Goal: Communication & Community: Participate in discussion

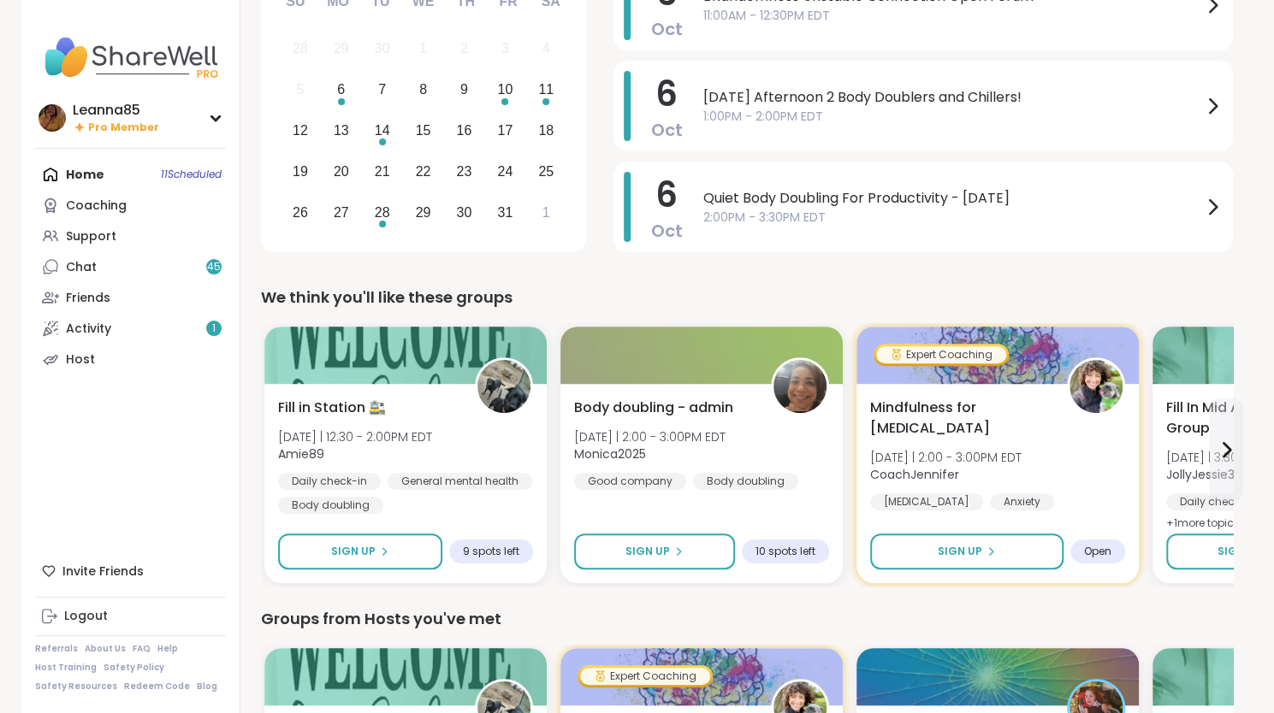
scroll to position [171, 0]
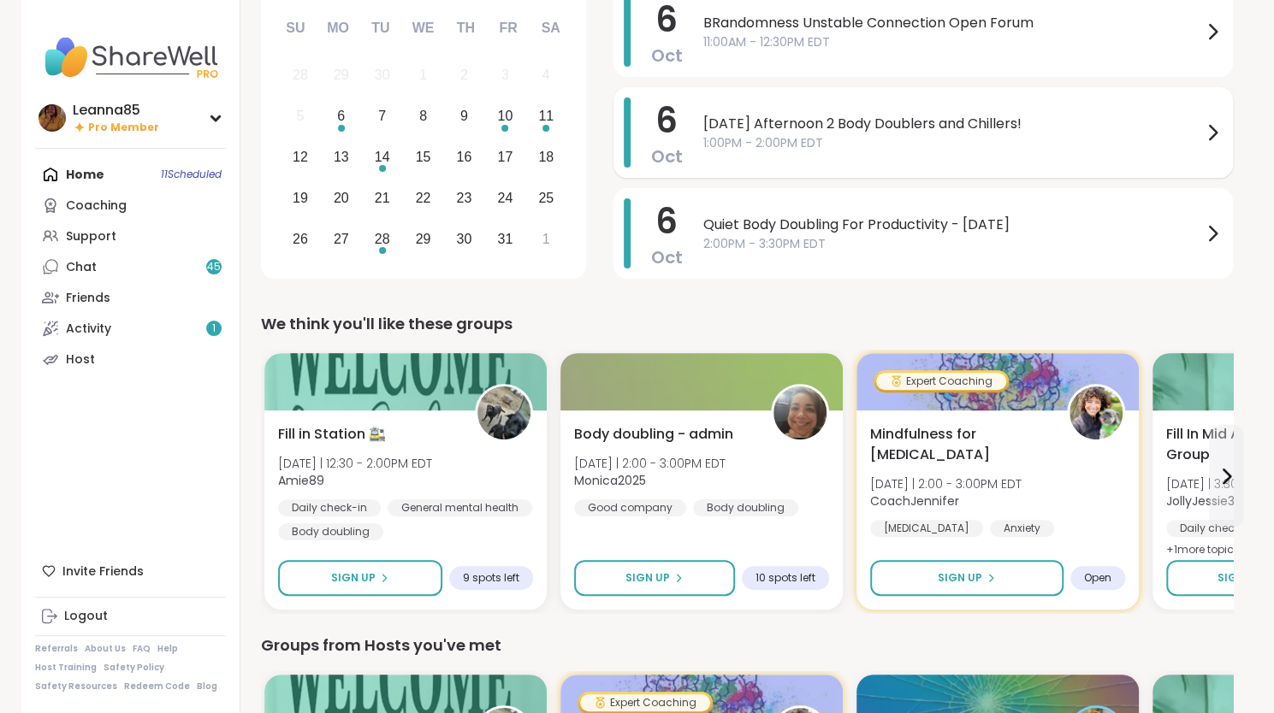
drag, startPoint x: 737, startPoint y: 143, endPoint x: 703, endPoint y: 123, distance: 39.5
click at [703, 123] on span "[DATE] Afternoon 2 Body Doublers and Chillers!" at bounding box center [952, 124] width 499 height 21
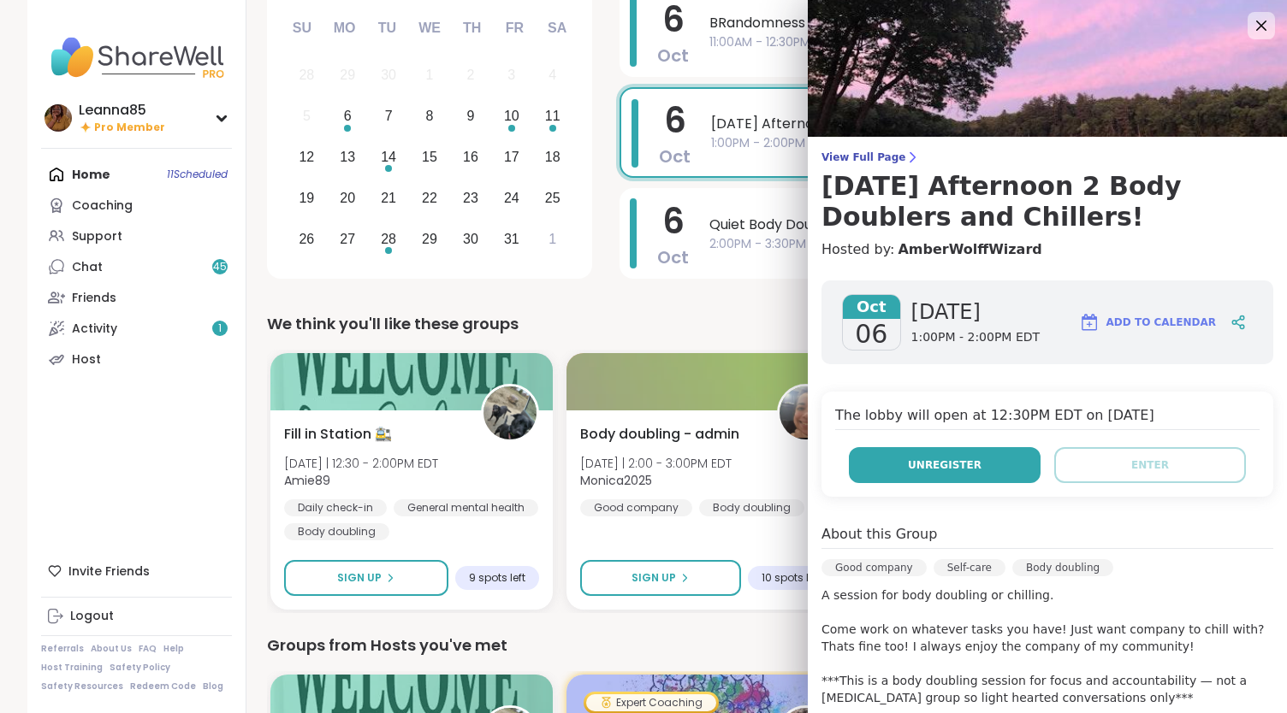
click at [879, 468] on button "Unregister" at bounding box center [945, 465] width 192 height 36
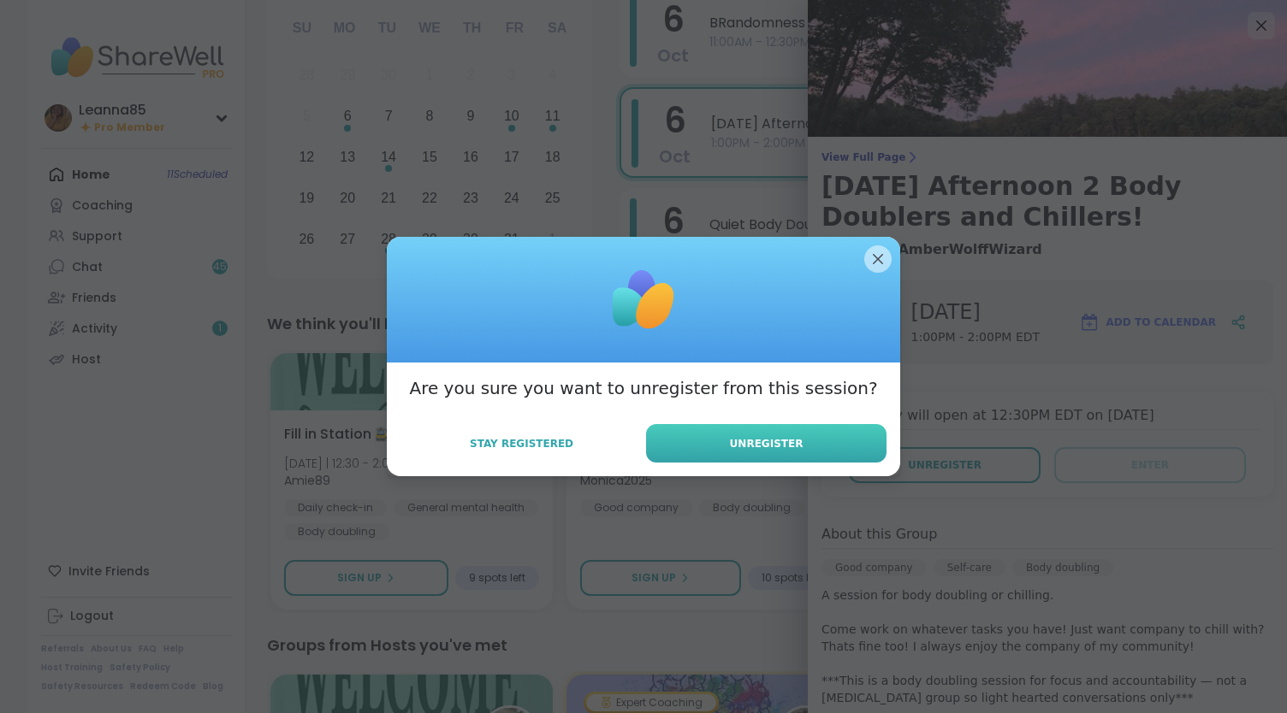
click at [761, 439] on span "Unregister" at bounding box center [767, 443] width 74 height 15
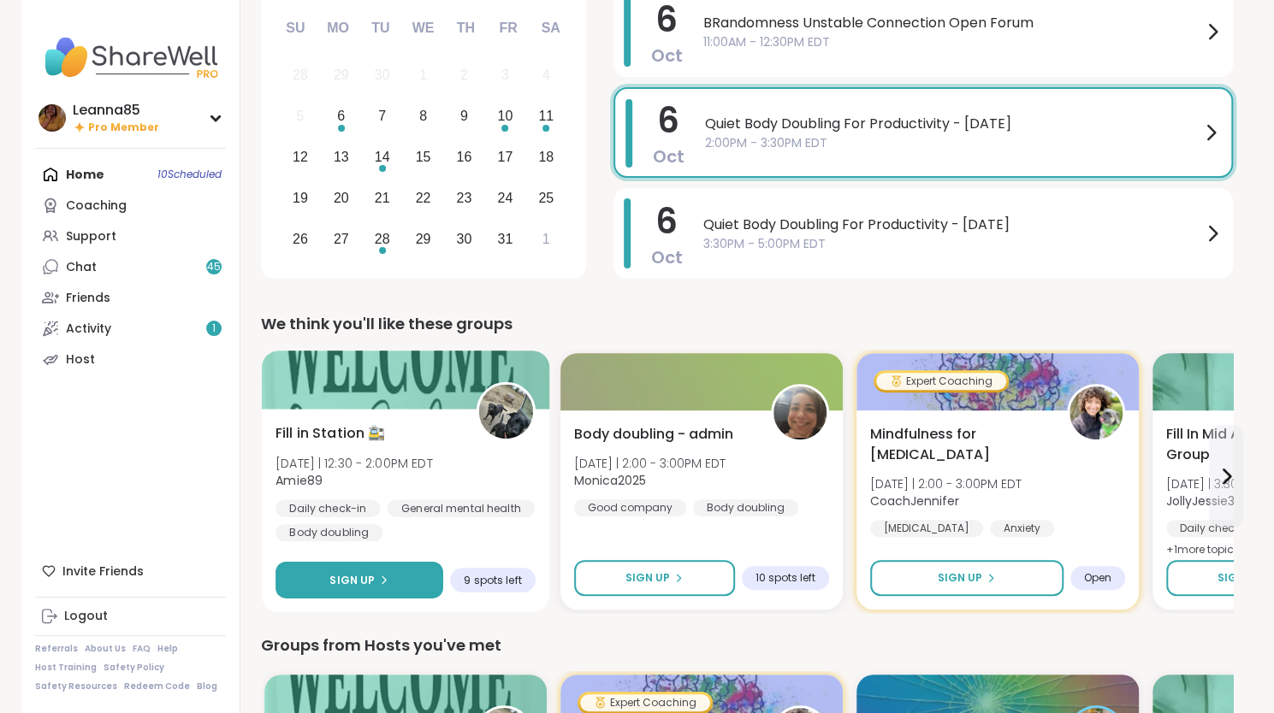
click at [394, 576] on button "Sign Up" at bounding box center [359, 580] width 168 height 37
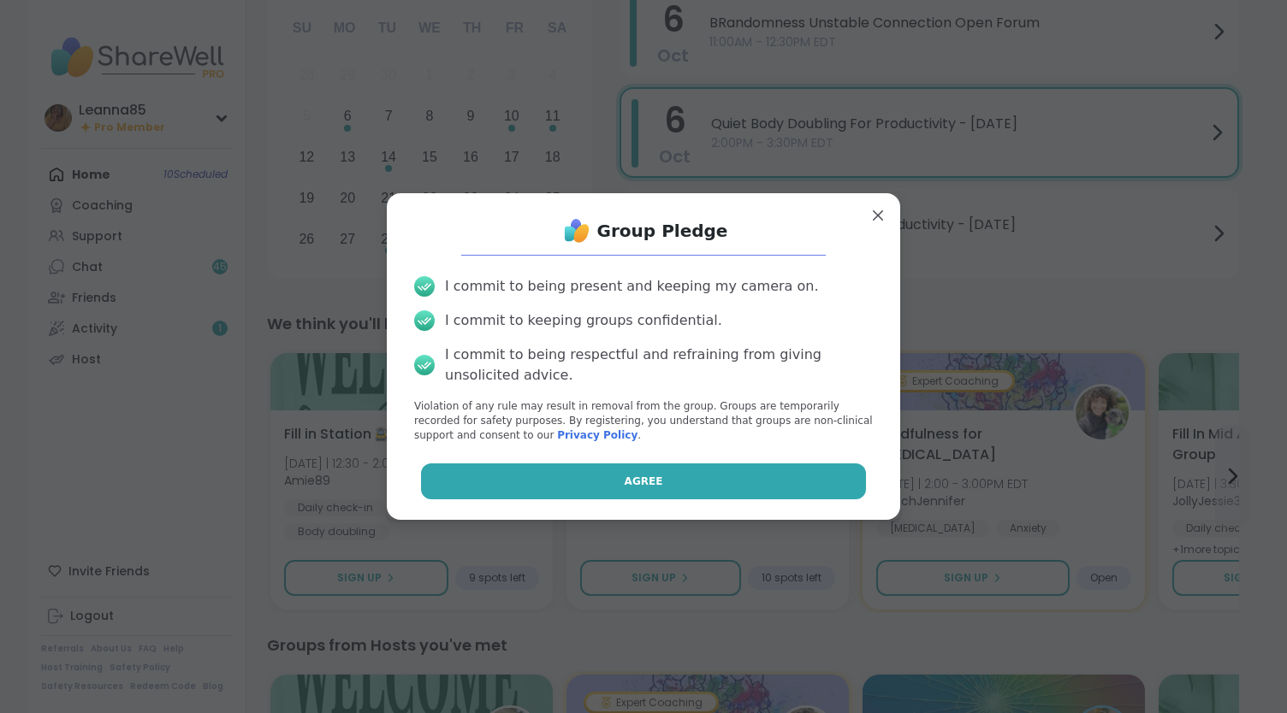
click at [484, 493] on button "Agree" at bounding box center [644, 482] width 446 height 36
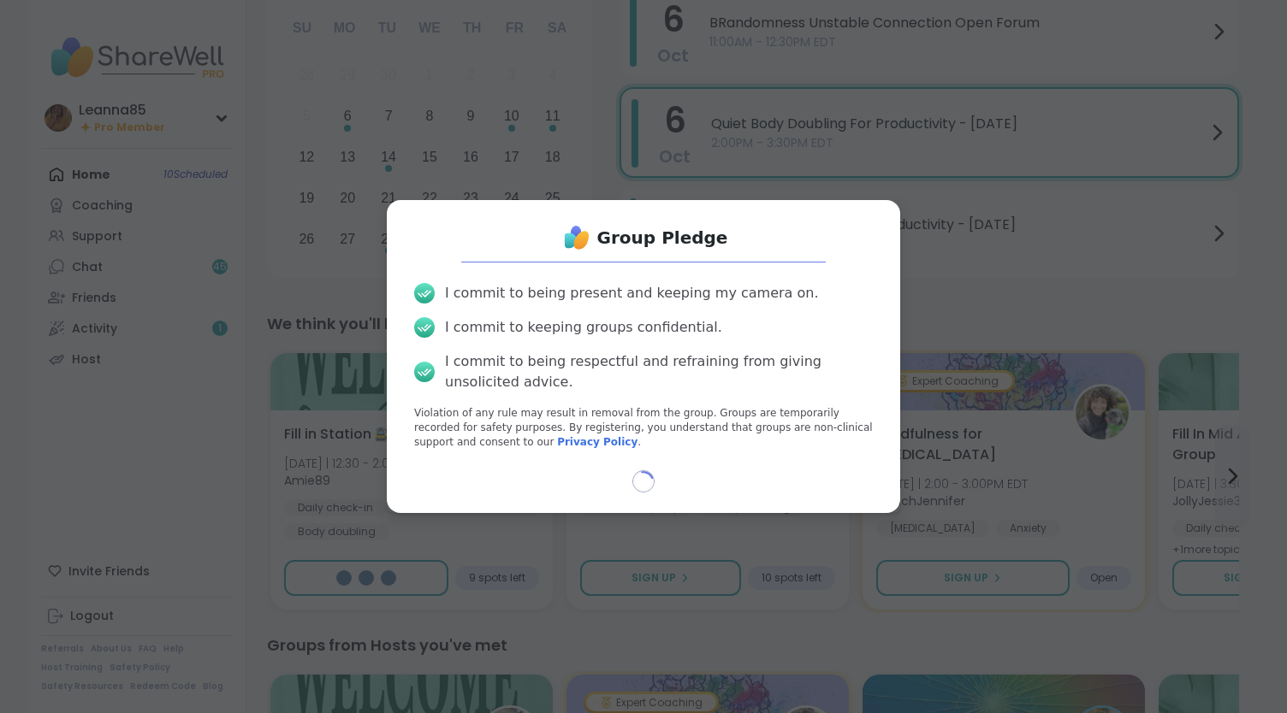
select select "**"
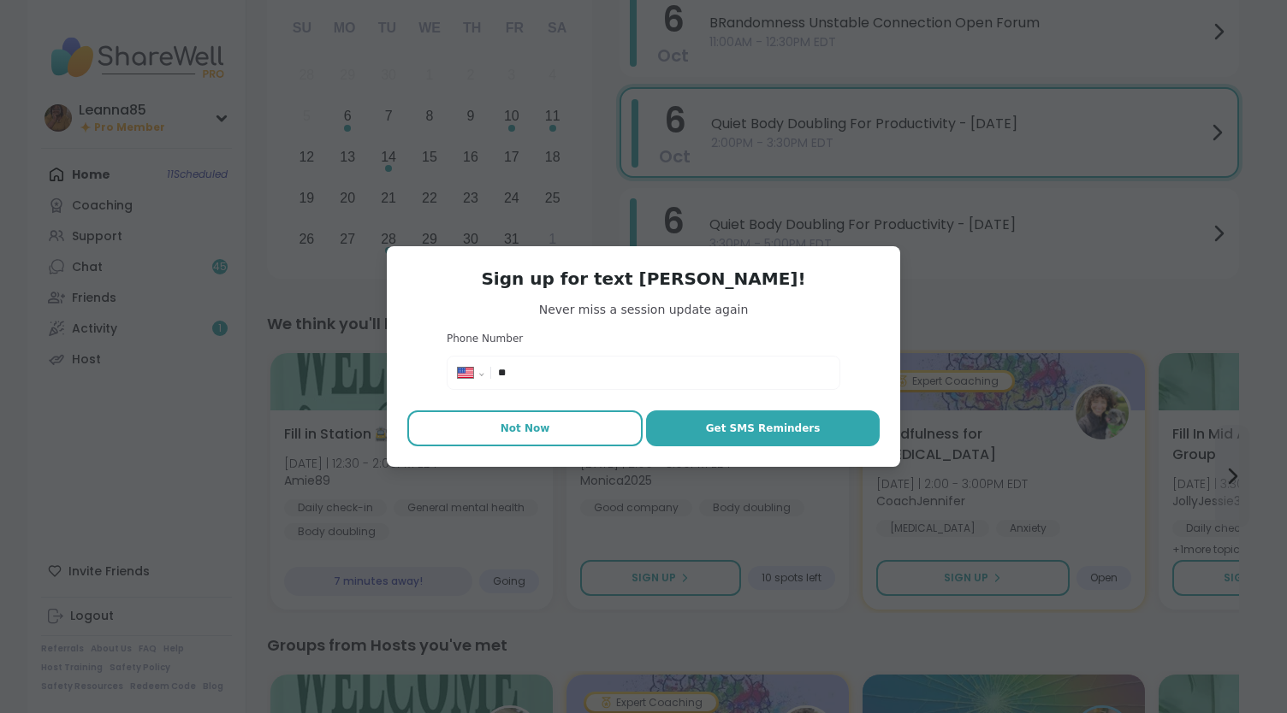
click at [536, 430] on span "Not Now" at bounding box center [525, 428] width 50 height 15
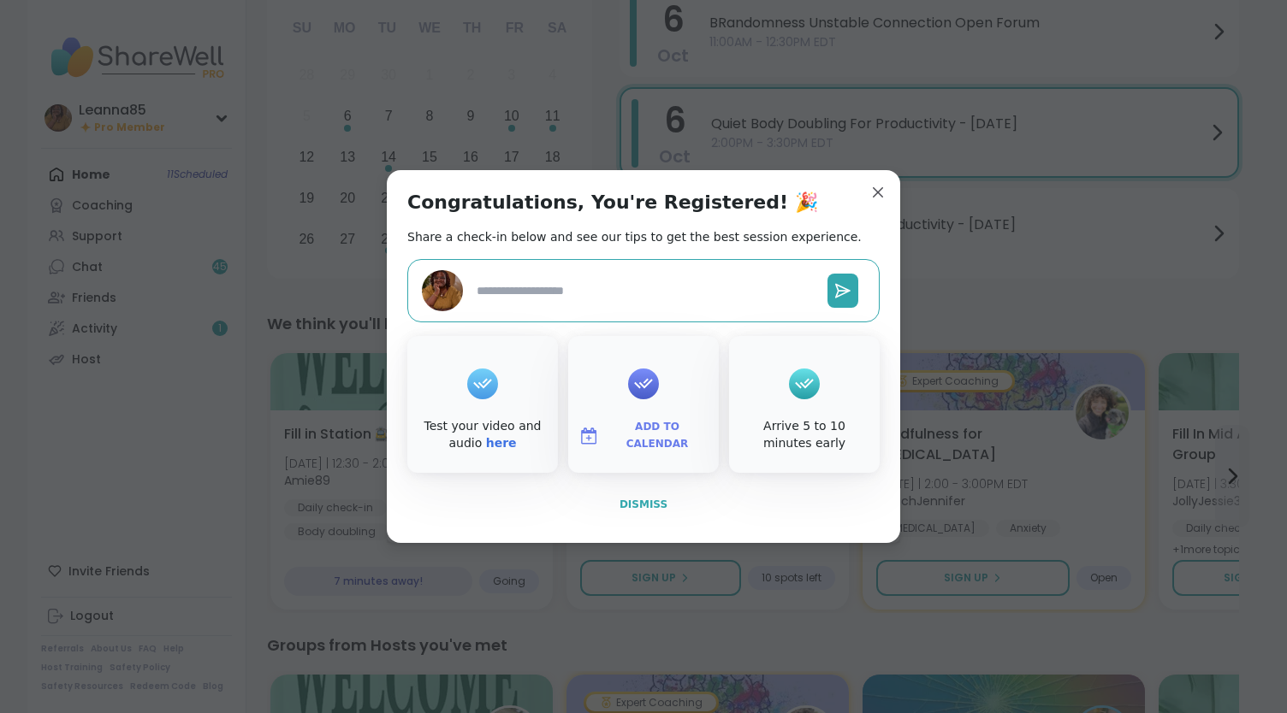
click at [626, 502] on span "Dismiss" at bounding box center [643, 505] width 48 height 12
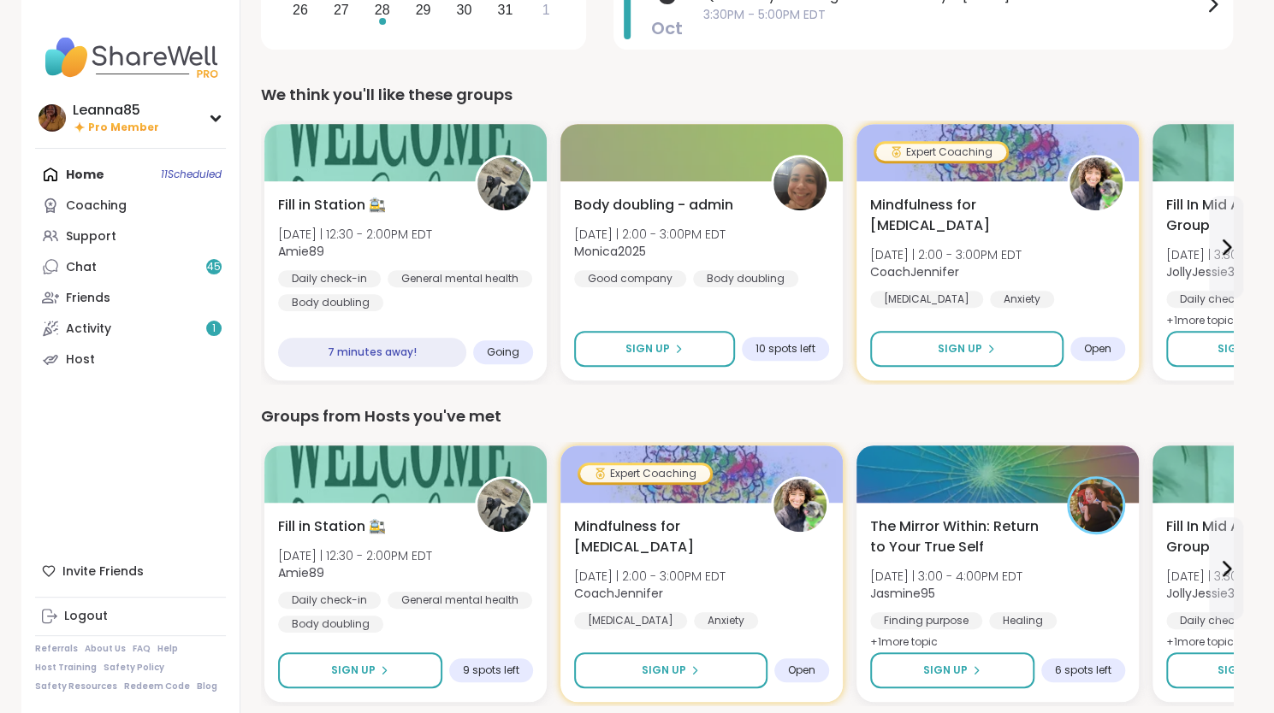
scroll to position [428, 0]
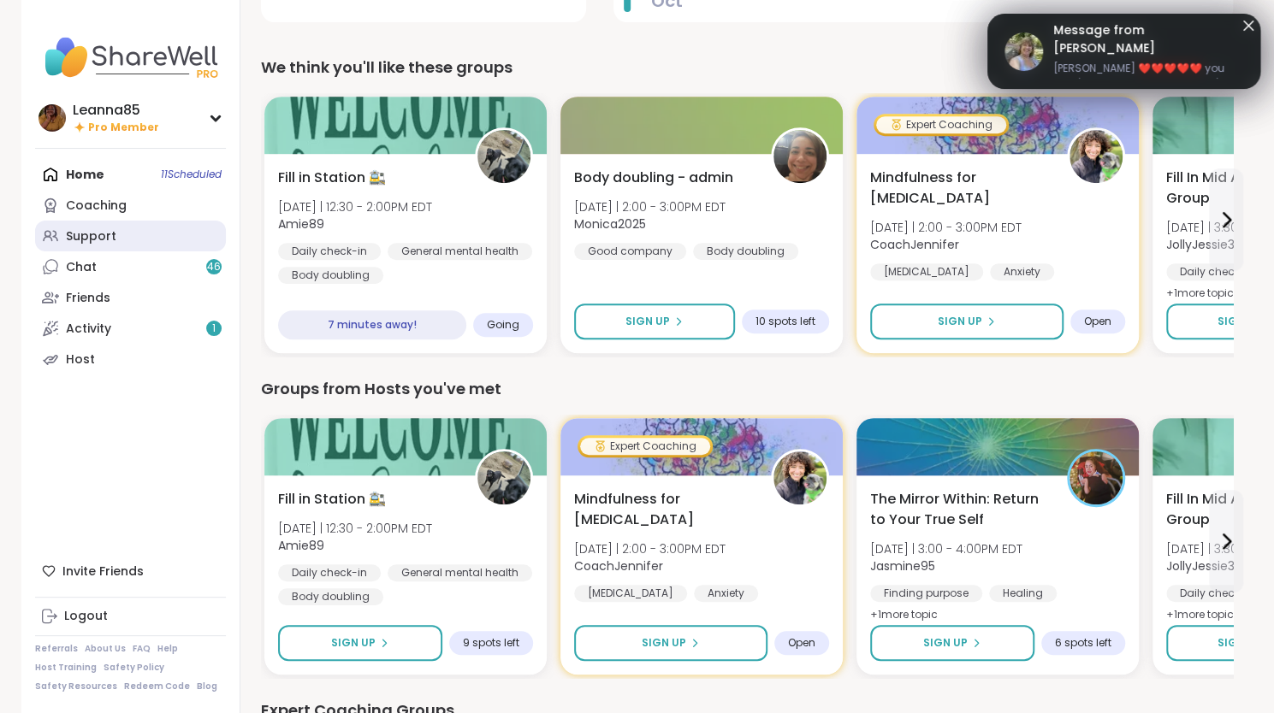
click at [115, 237] on link "Support" at bounding box center [130, 236] width 191 height 31
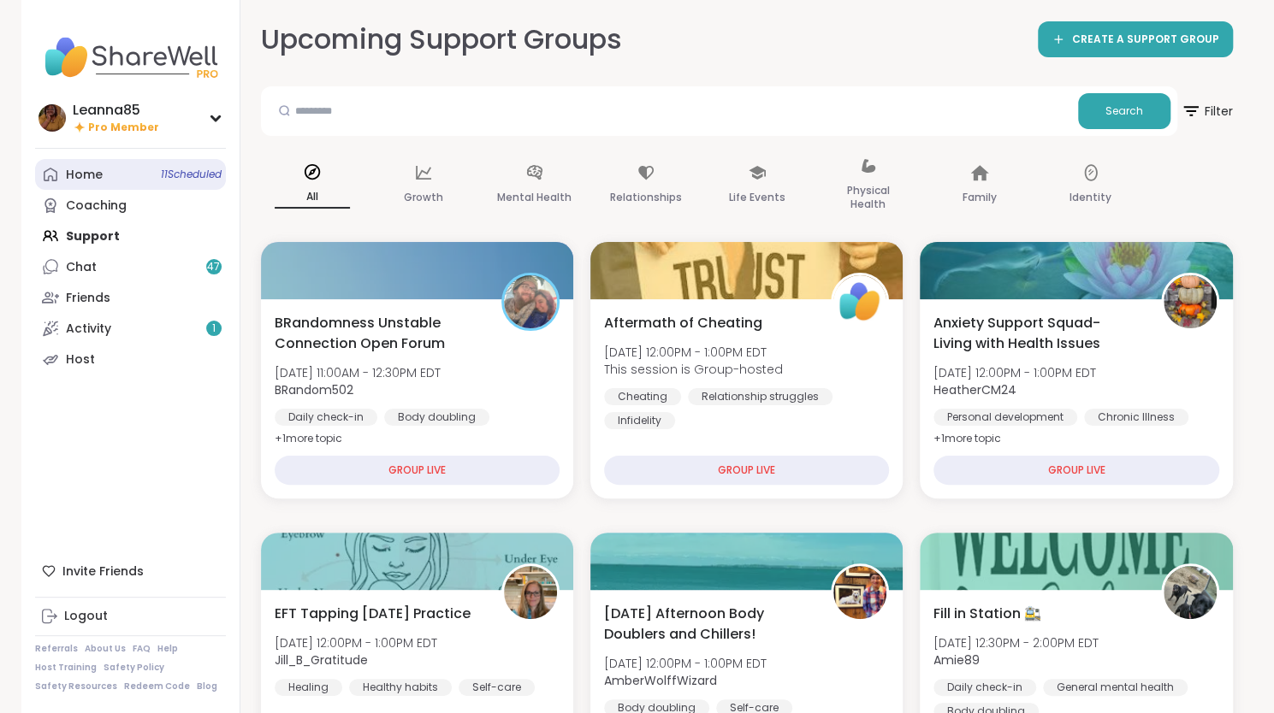
click at [99, 179] on div "Home 11 Scheduled" at bounding box center [84, 175] width 37 height 17
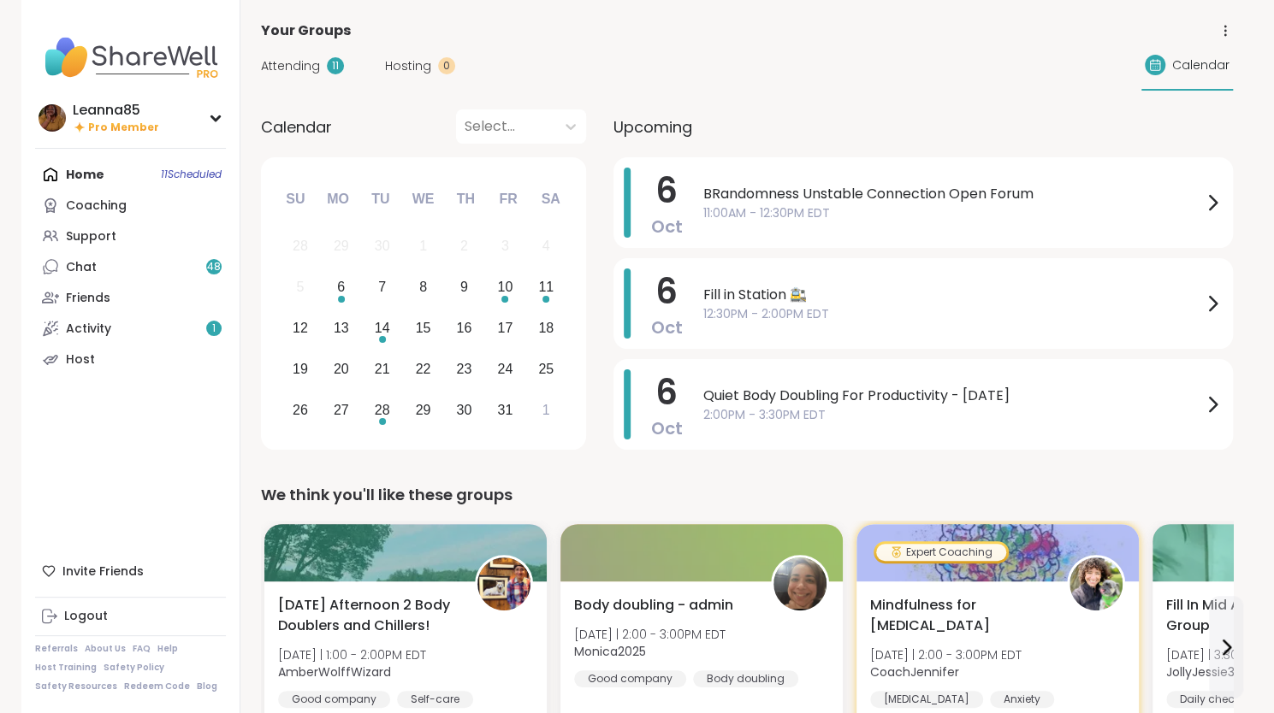
click at [281, 66] on span "Attending" at bounding box center [290, 66] width 59 height 18
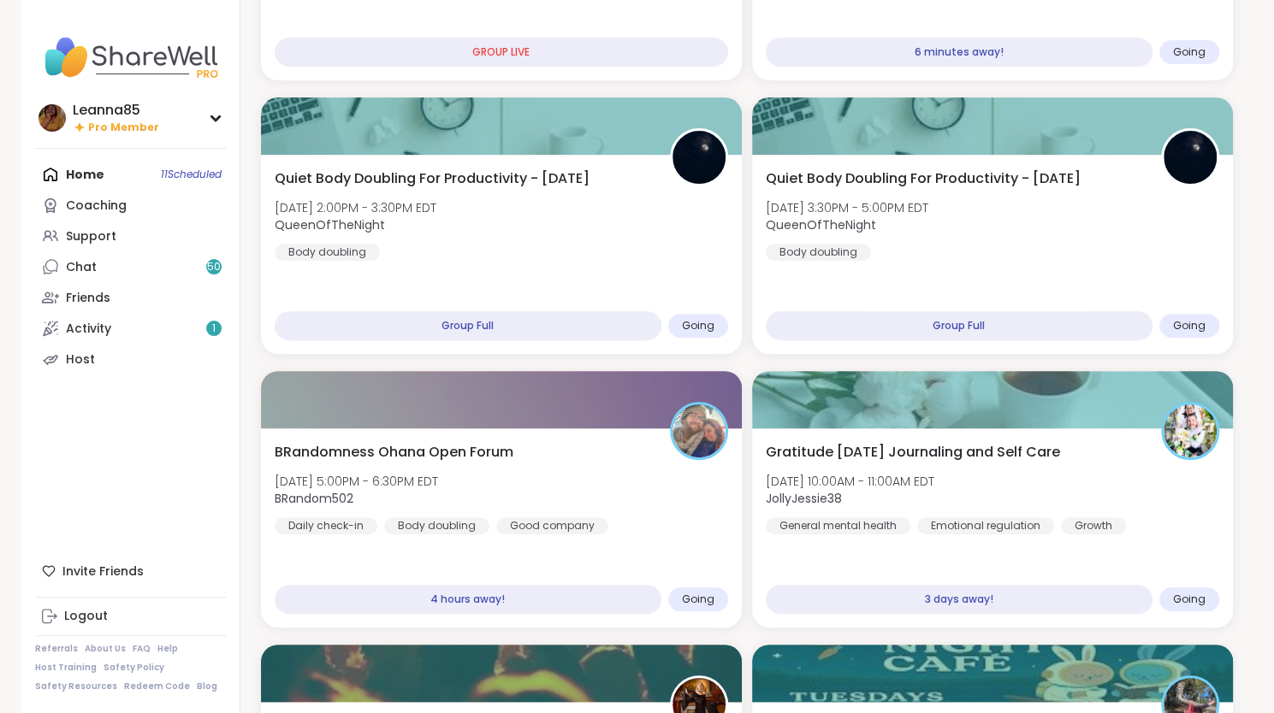
scroll to position [257, 0]
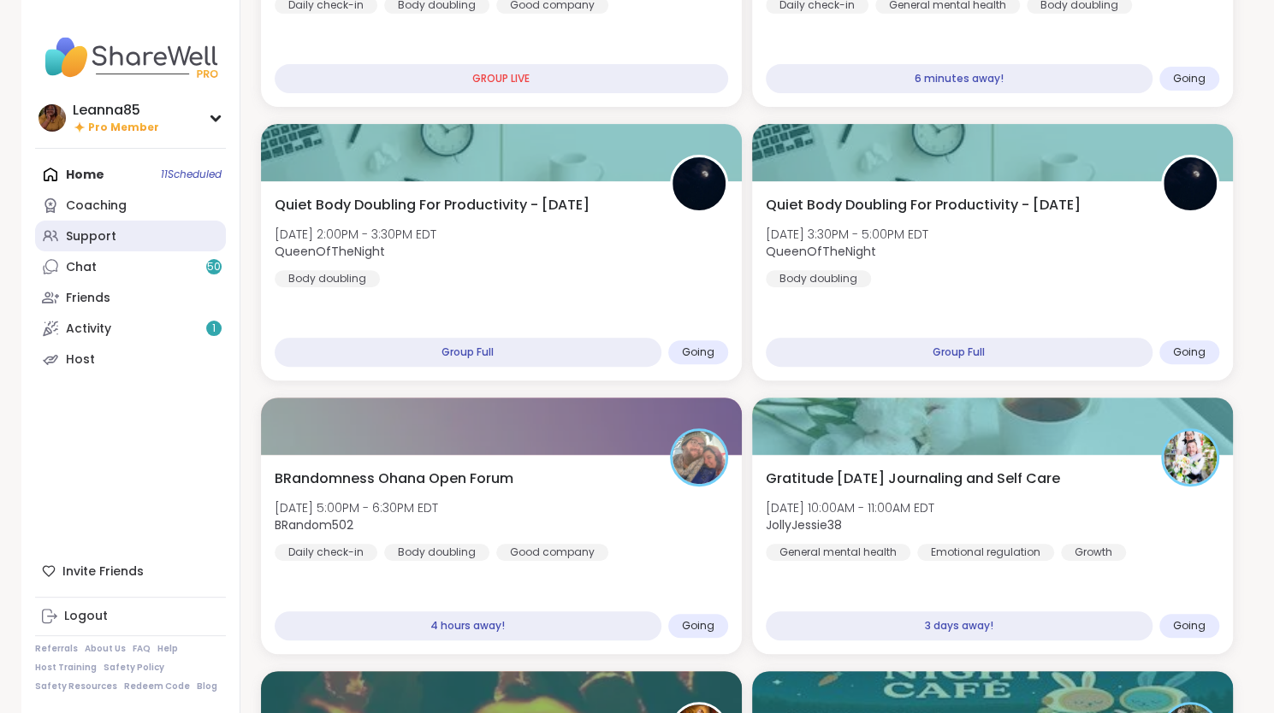
click at [70, 235] on div "Support" at bounding box center [91, 236] width 50 height 17
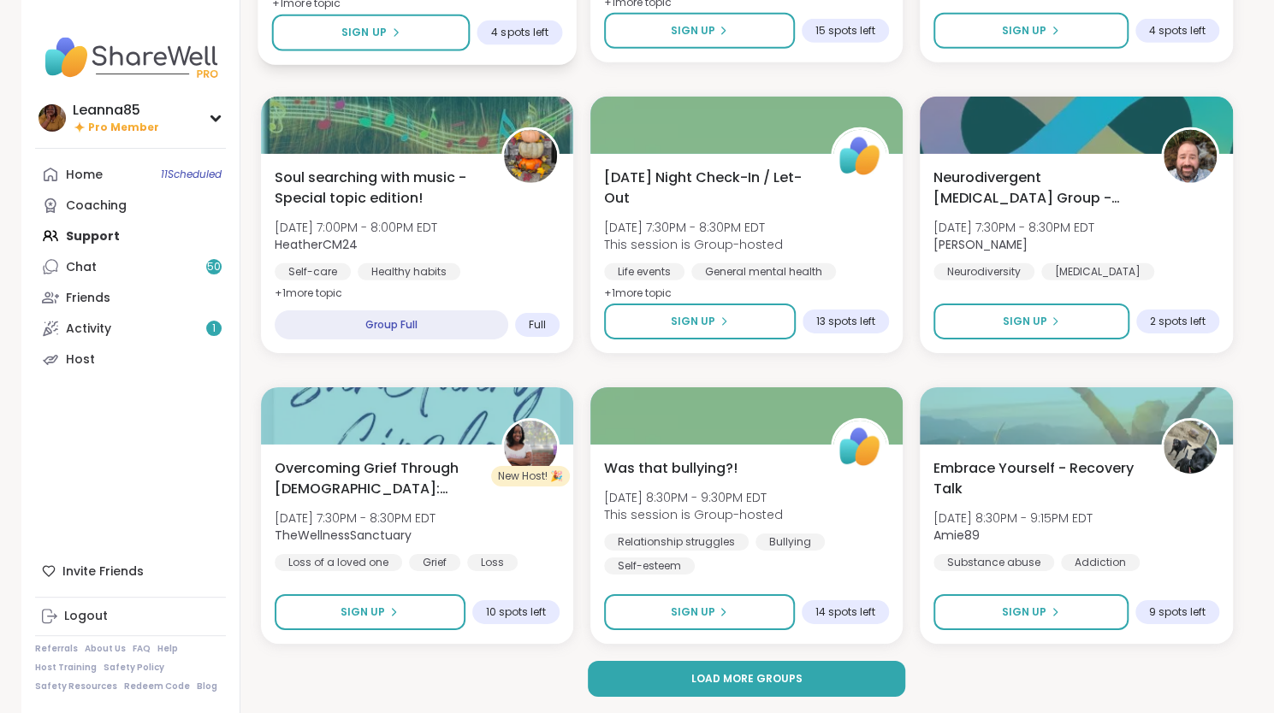
scroll to position [3054, 0]
click at [625, 682] on button "Load more groups" at bounding box center [746, 679] width 317 height 36
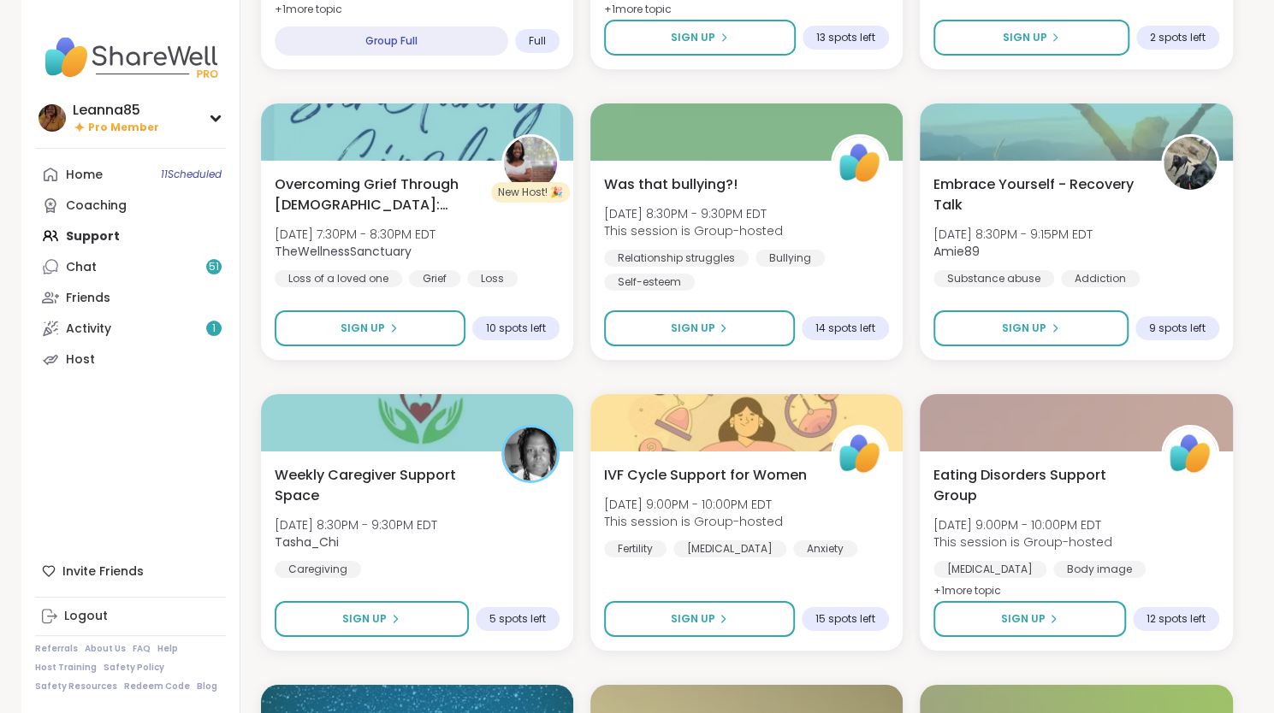
scroll to position [3311, 0]
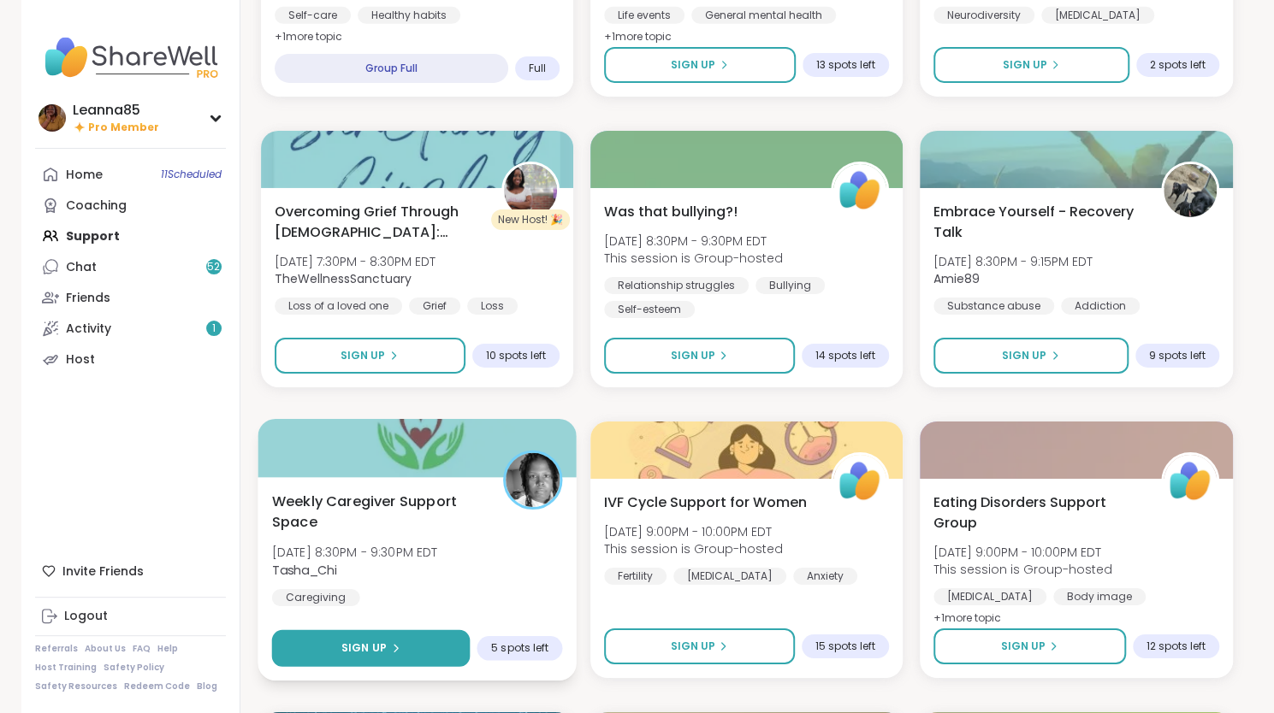
click at [418, 646] on button "Sign Up" at bounding box center [370, 648] width 198 height 37
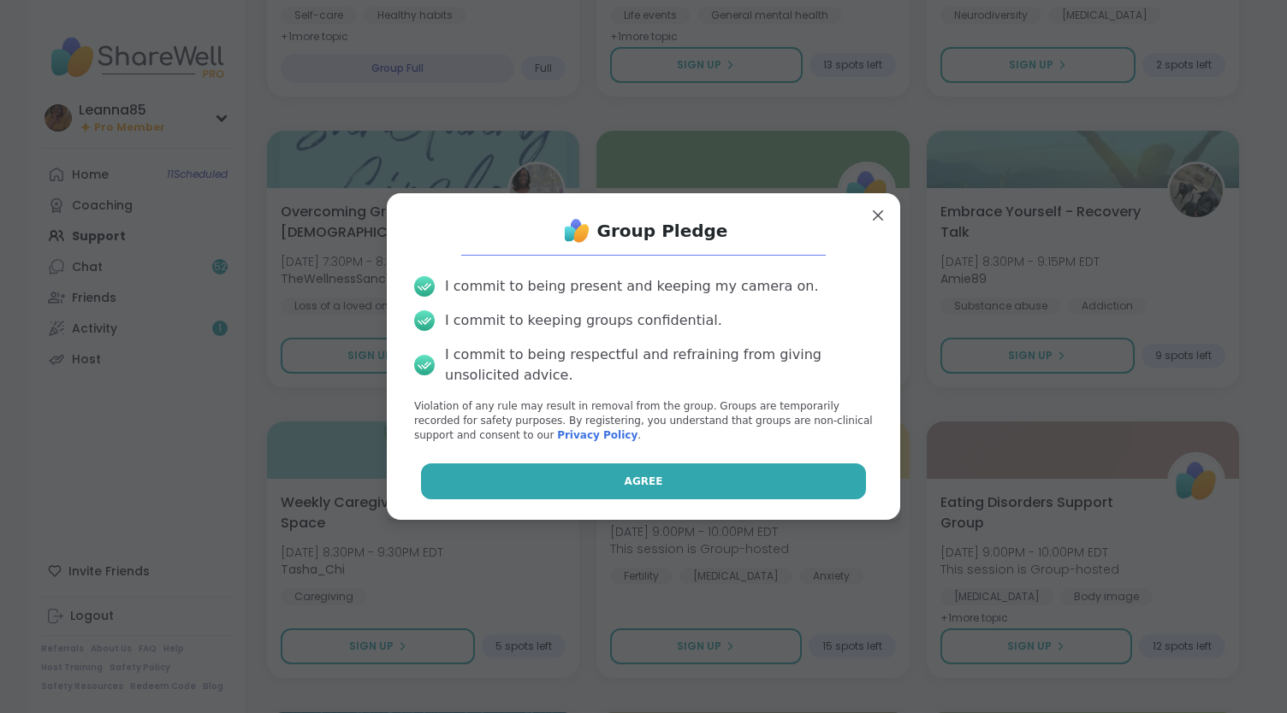
click at [445, 490] on button "Agree" at bounding box center [644, 482] width 446 height 36
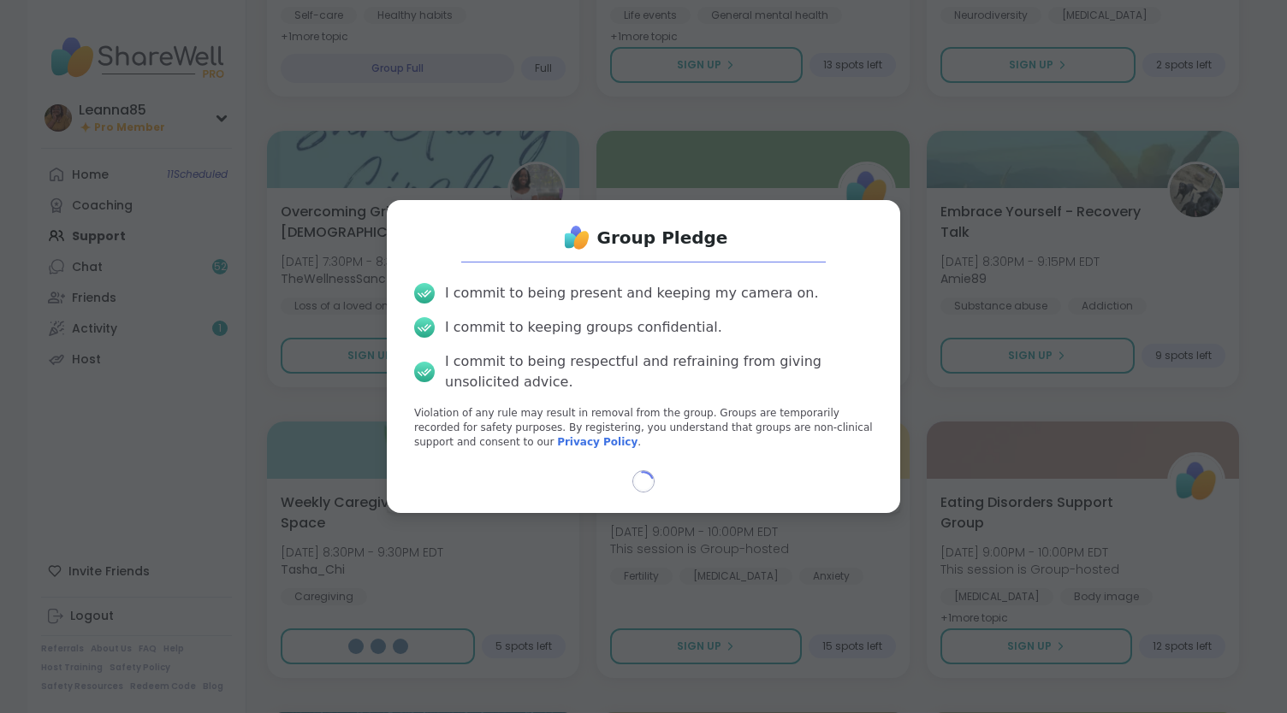
select select "**"
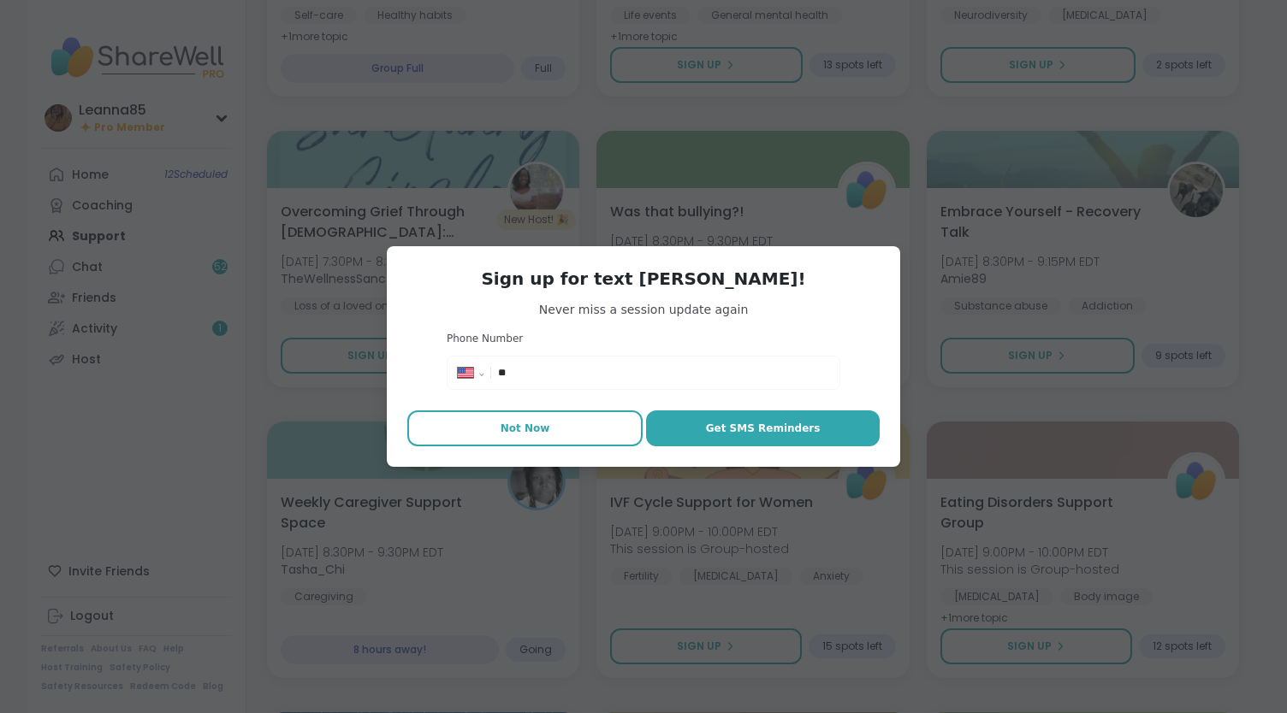
click at [501, 432] on span "Not Now" at bounding box center [525, 428] width 50 height 15
type textarea "*"
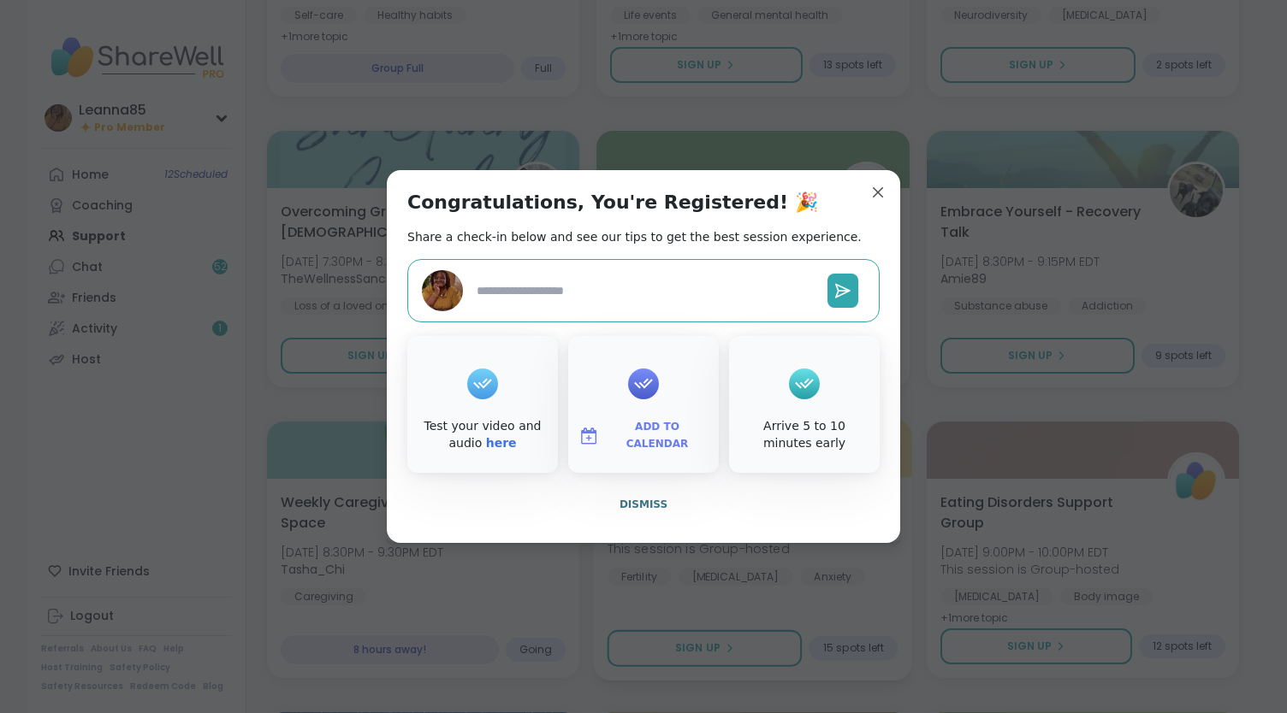
click at [627, 509] on span "Dismiss" at bounding box center [643, 505] width 48 height 12
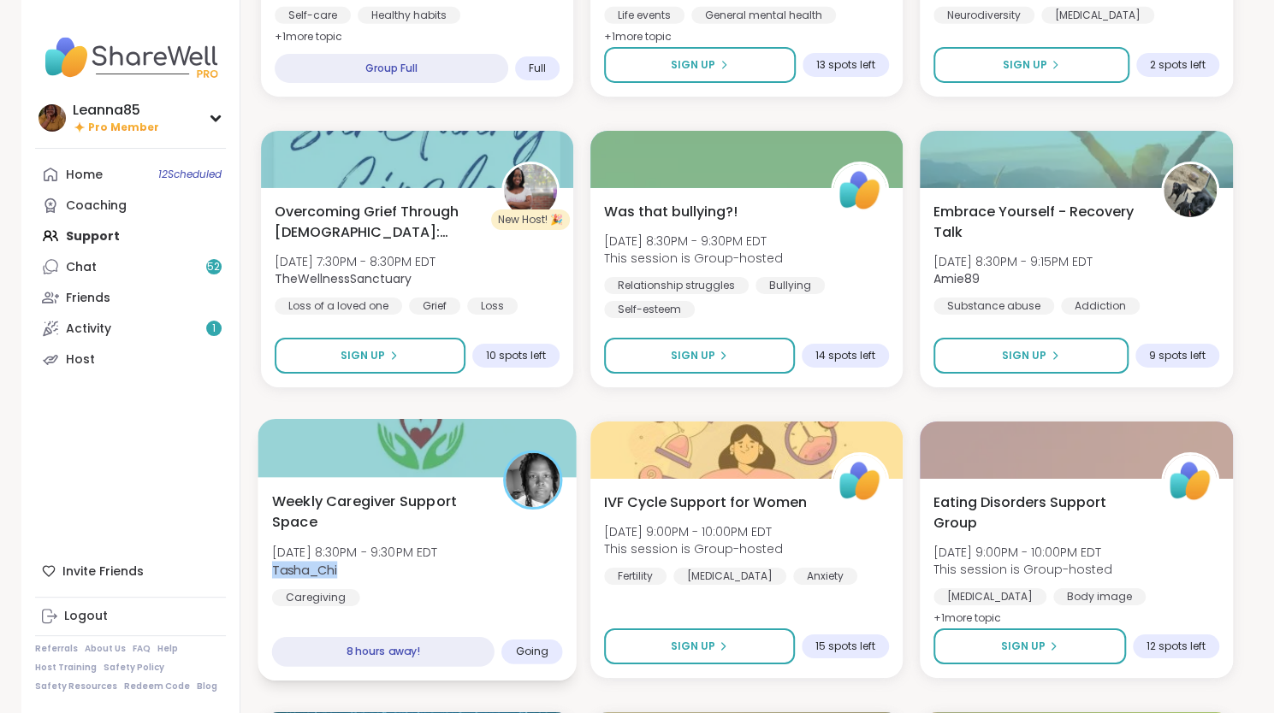
drag, startPoint x: 339, startPoint y: 570, endPoint x: 268, endPoint y: 565, distance: 71.2
click at [268, 565] on div "Weekly Caregiver Support Space [DATE] 8:30PM - 9:30PM EDT Tasha_Chi Caregiving …" at bounding box center [416, 579] width 319 height 204
copy b "Tasha_Chi"
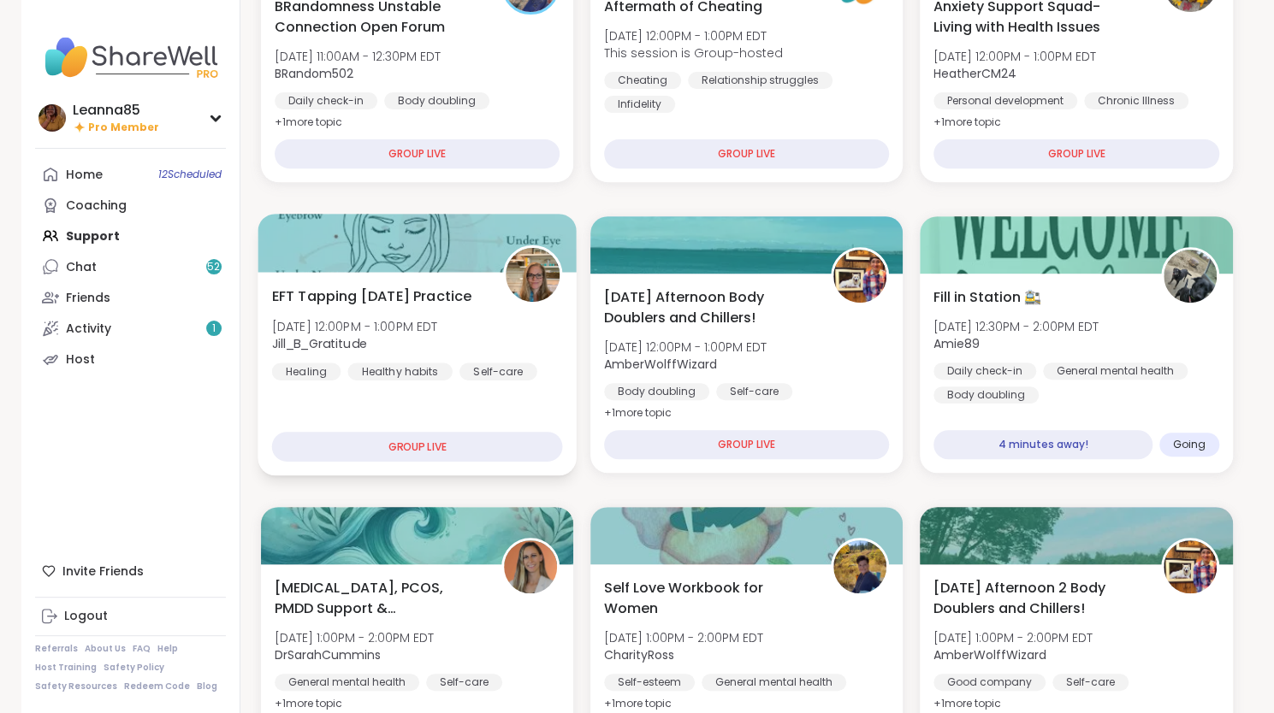
scroll to position [0, 0]
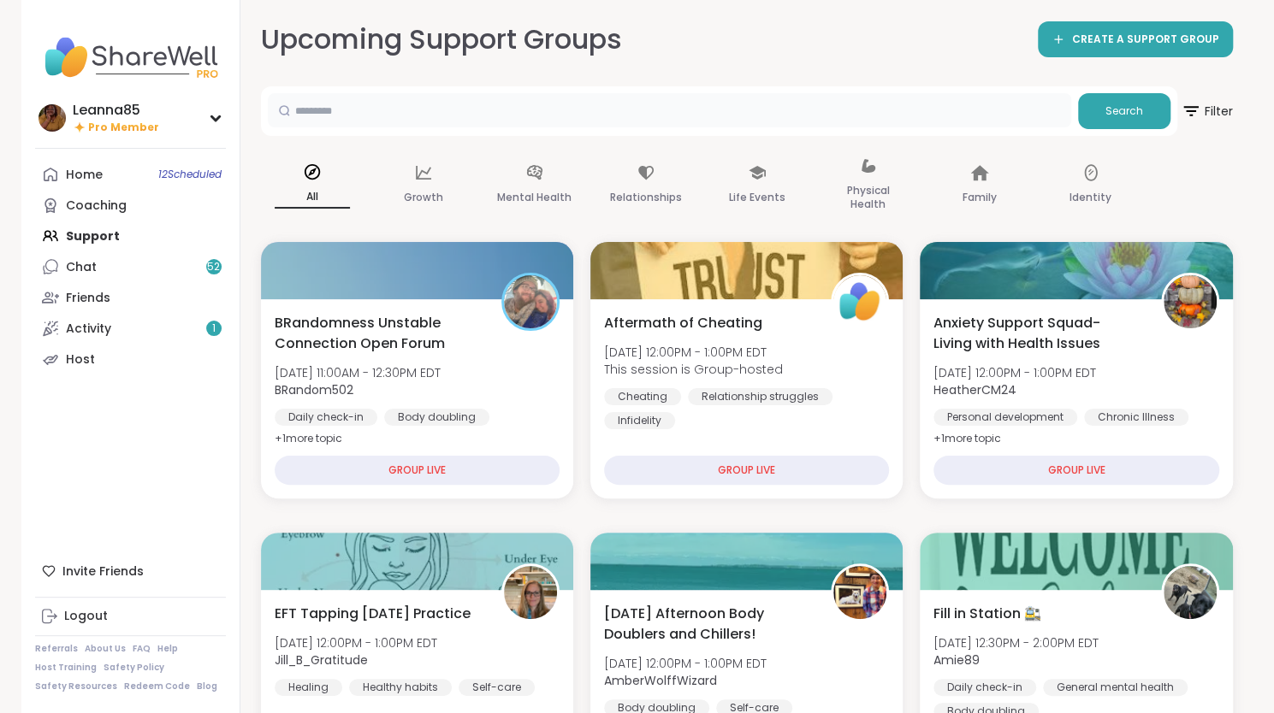
click at [399, 118] on input "text" at bounding box center [669, 110] width 803 height 34
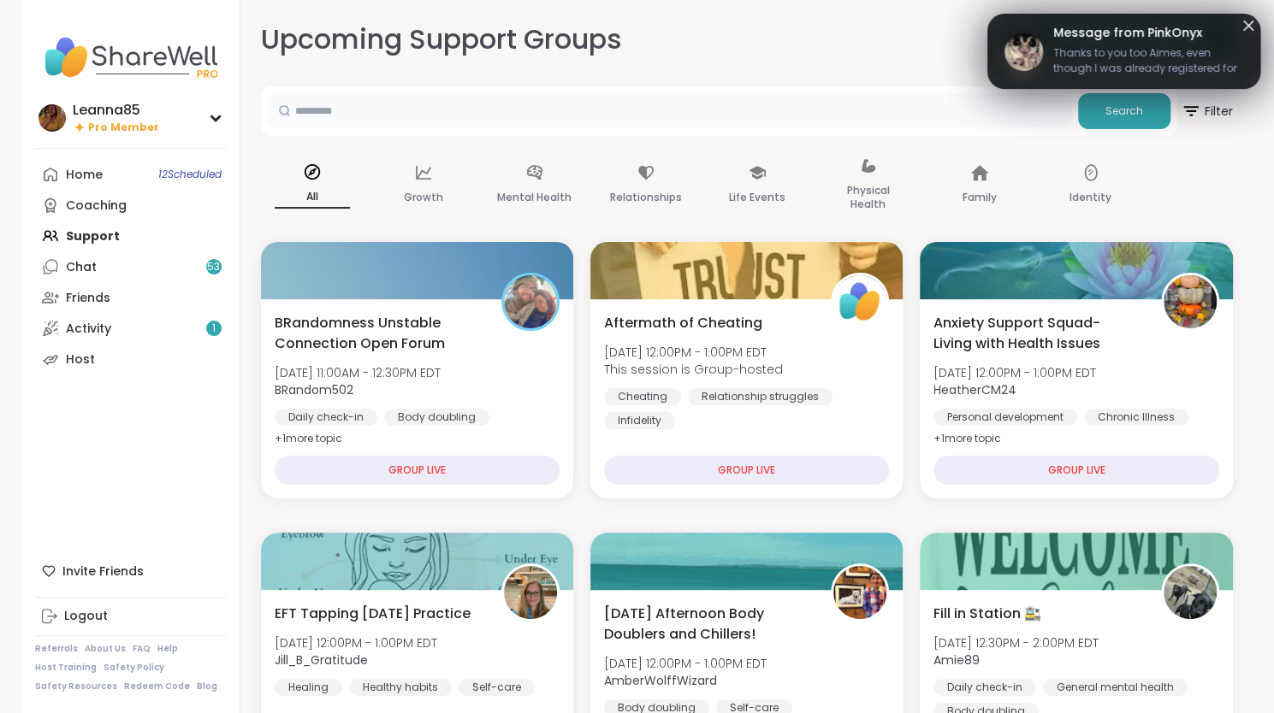
paste input "*********"
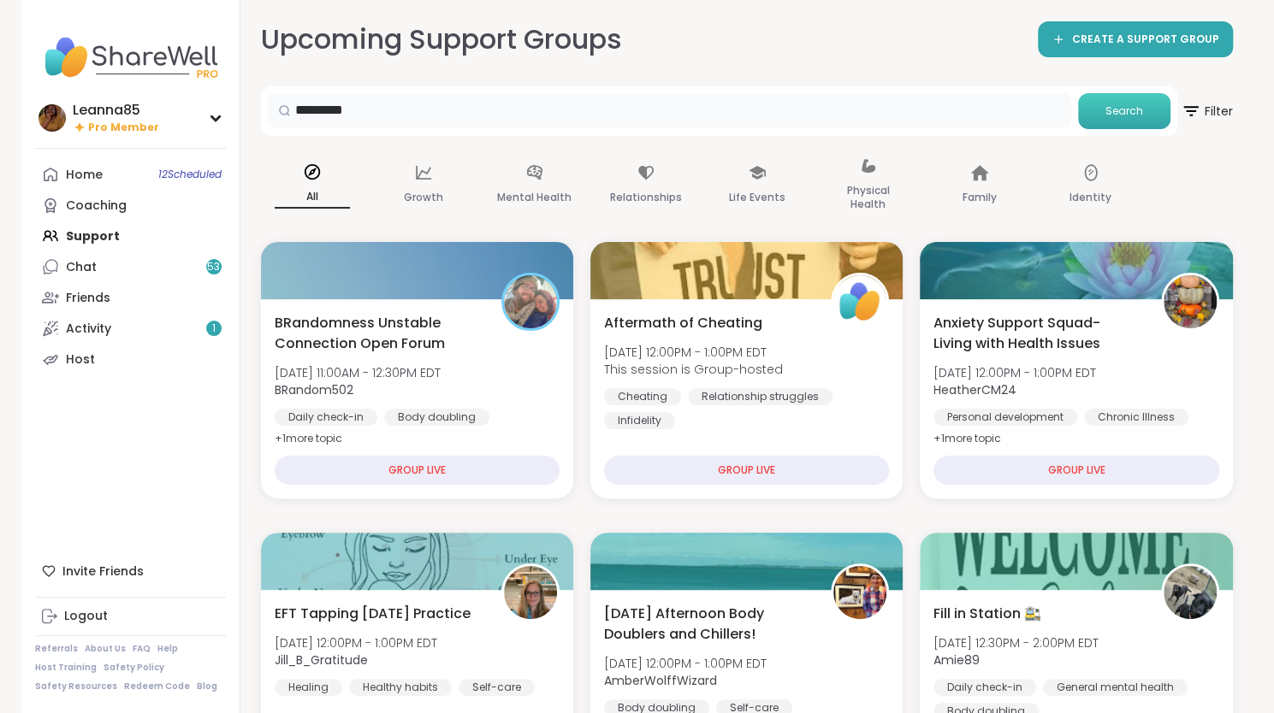
type input "*********"
click at [1112, 115] on span "Search" at bounding box center [1124, 111] width 38 height 15
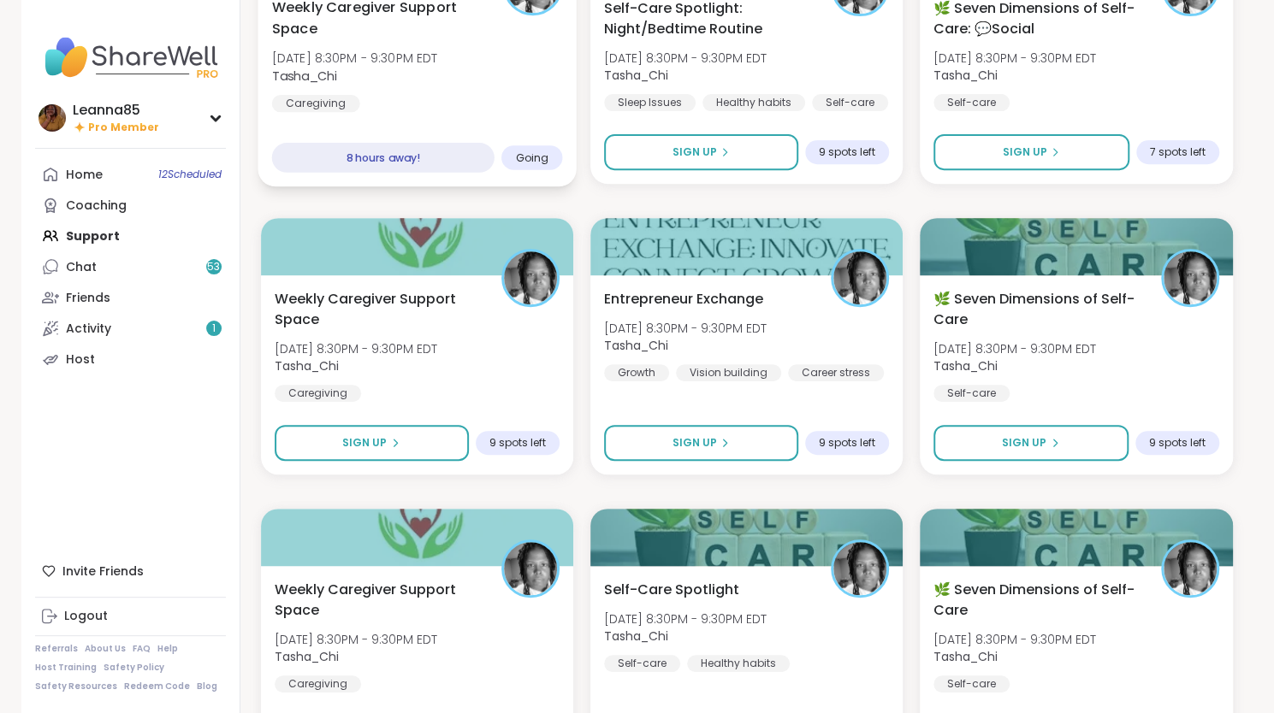
scroll to position [342, 0]
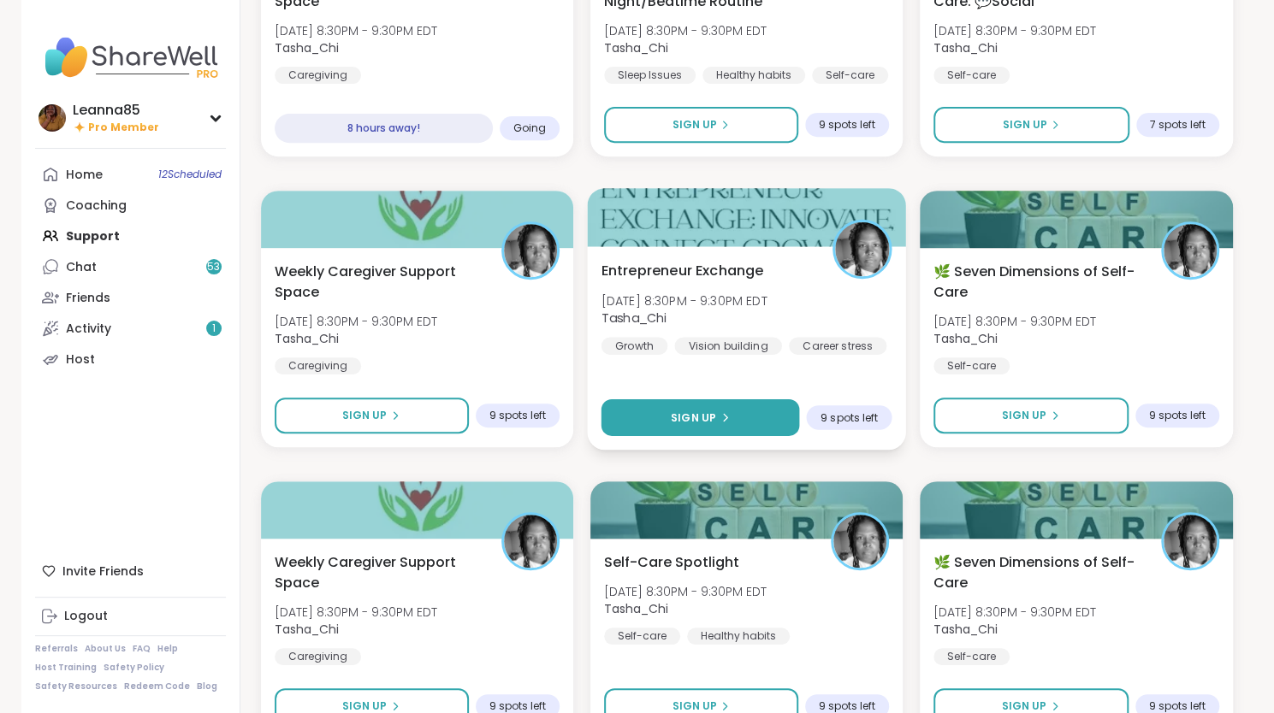
click at [685, 408] on button "Sign Up" at bounding box center [700, 417] width 198 height 37
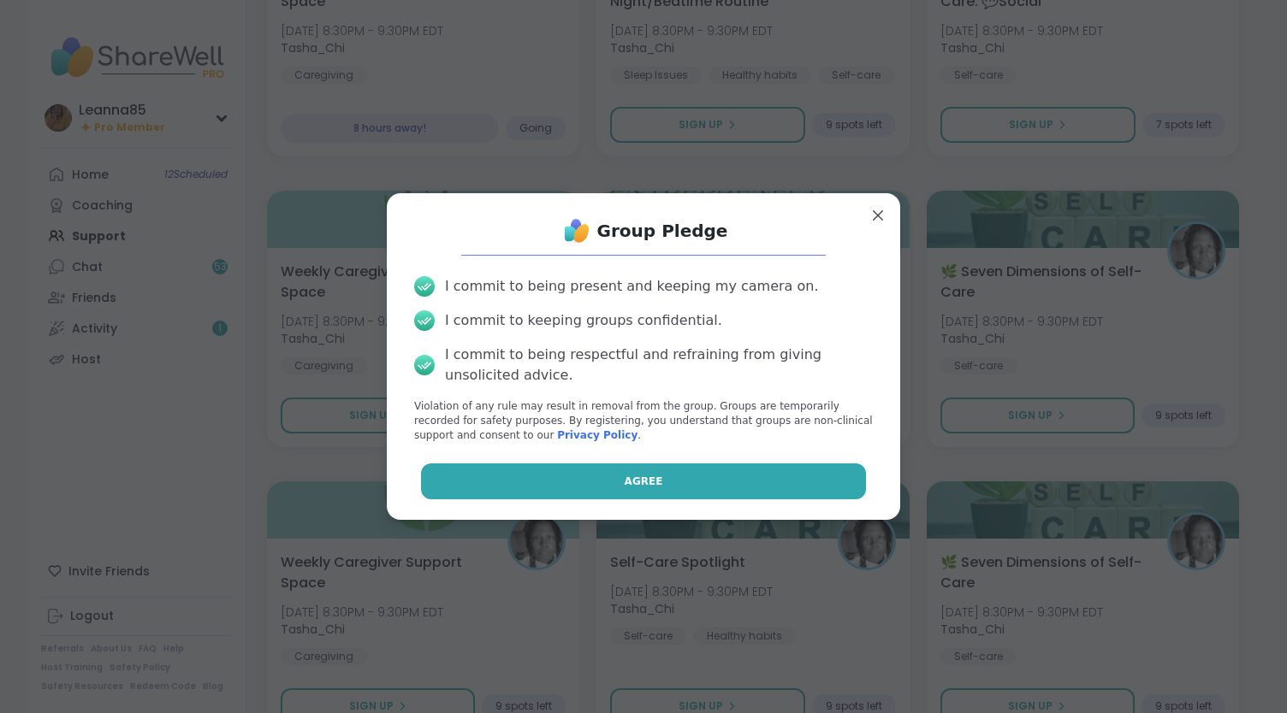
click at [624, 481] on span "Agree" at bounding box center [643, 481] width 38 height 15
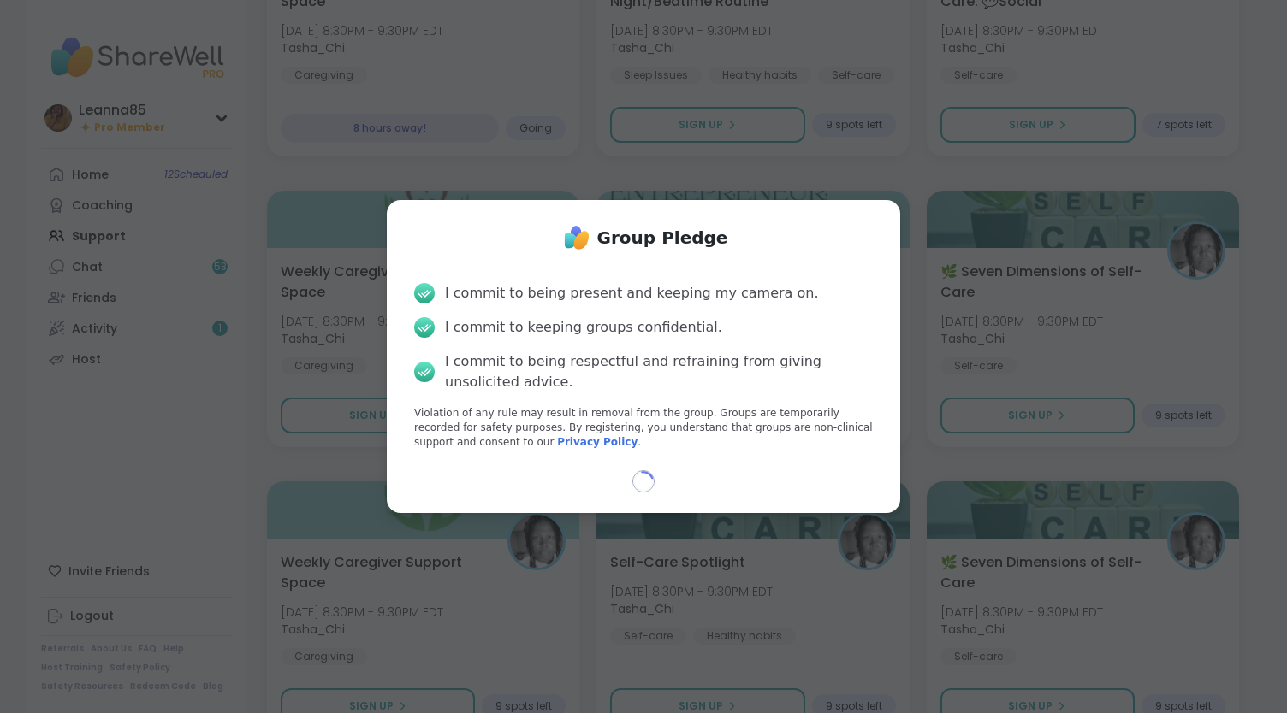
select select "**"
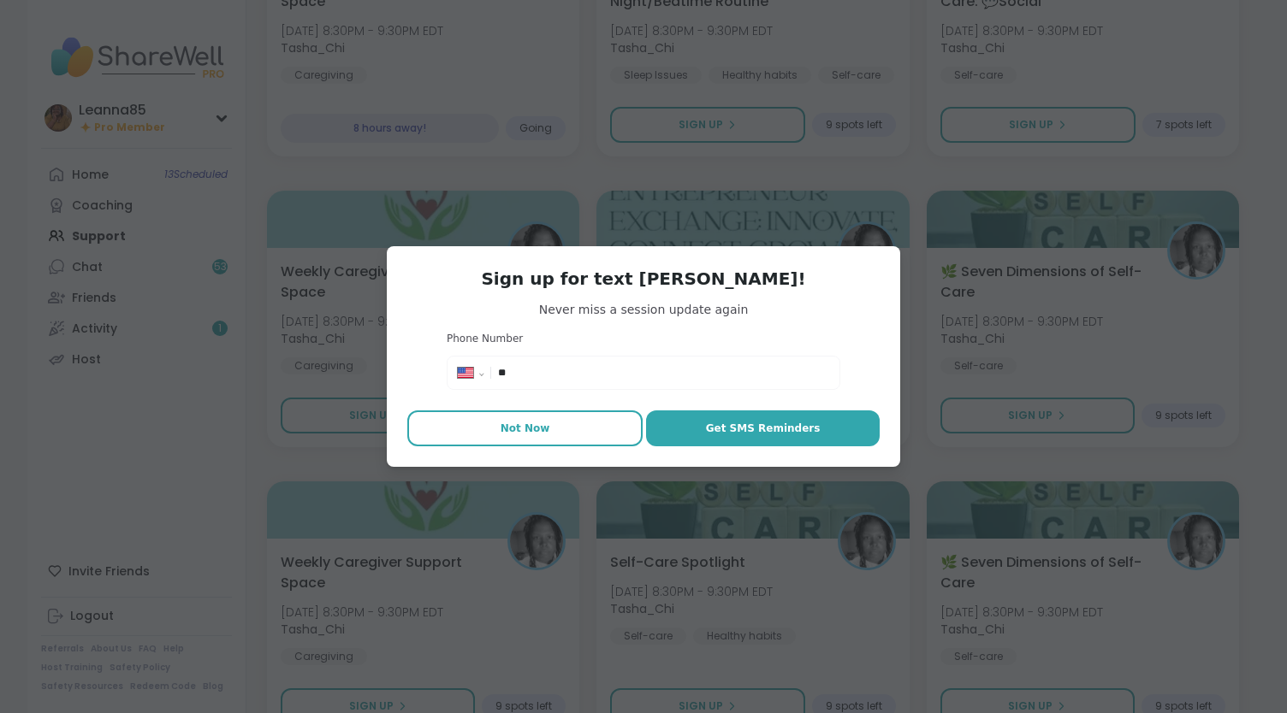
click at [535, 439] on button "Not Now" at bounding box center [524, 429] width 235 height 36
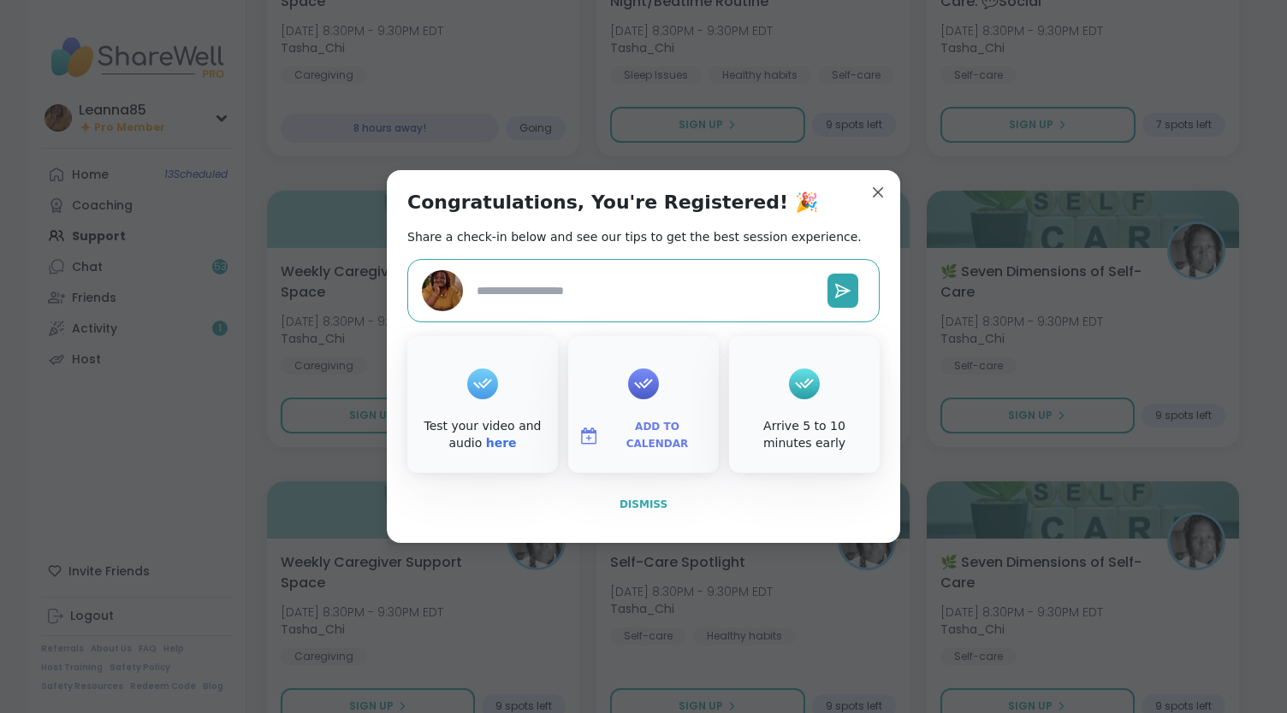
click at [640, 512] on button "Dismiss" at bounding box center [643, 505] width 472 height 36
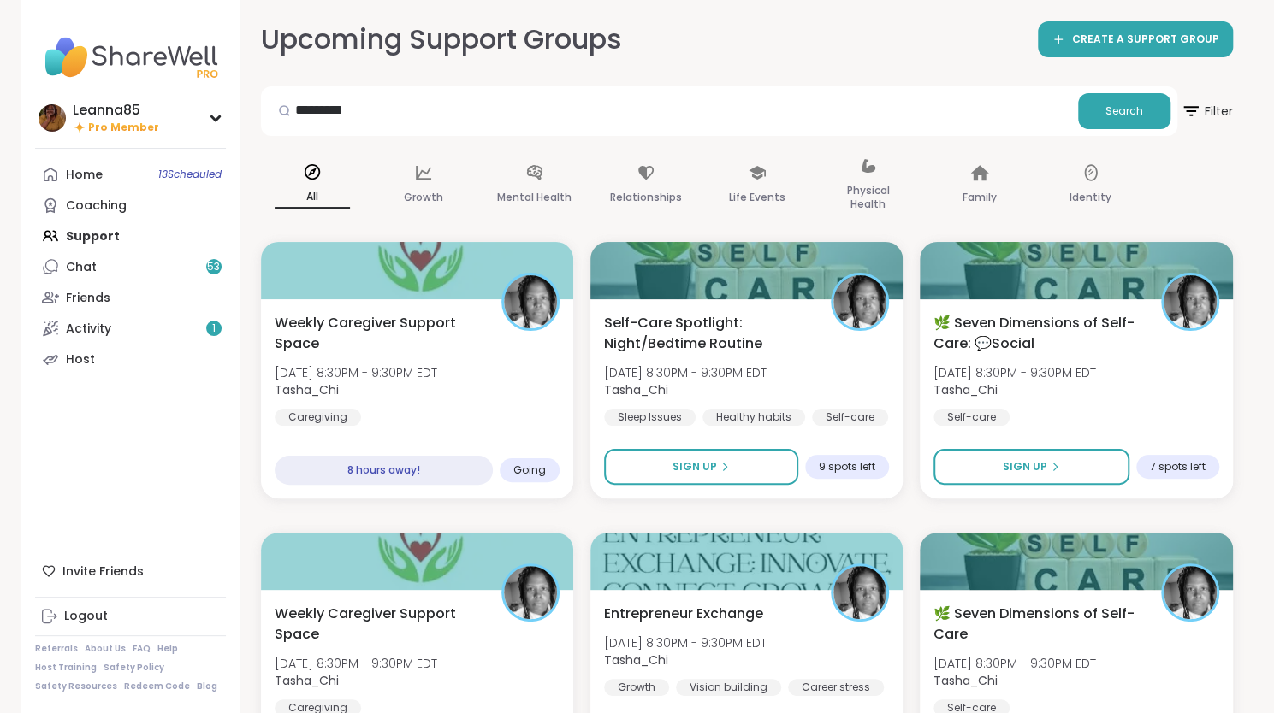
scroll to position [86, 0]
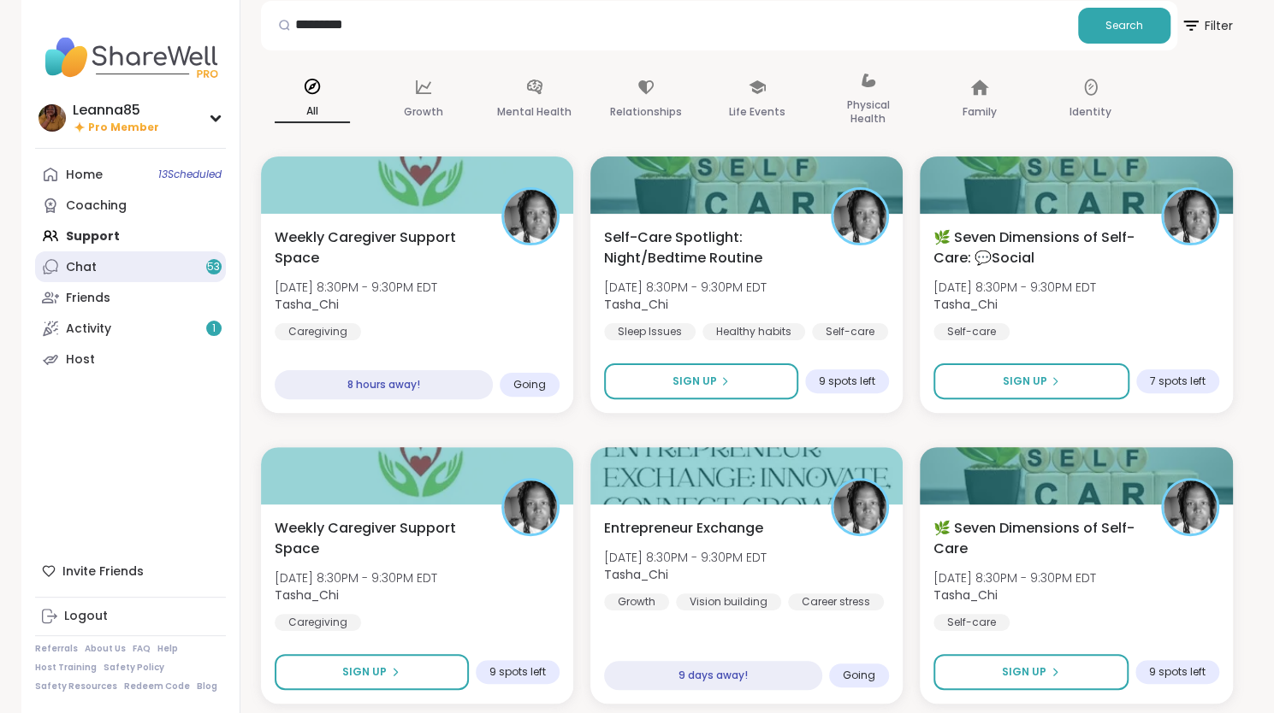
click at [129, 269] on link "Chat 53" at bounding box center [130, 267] width 191 height 31
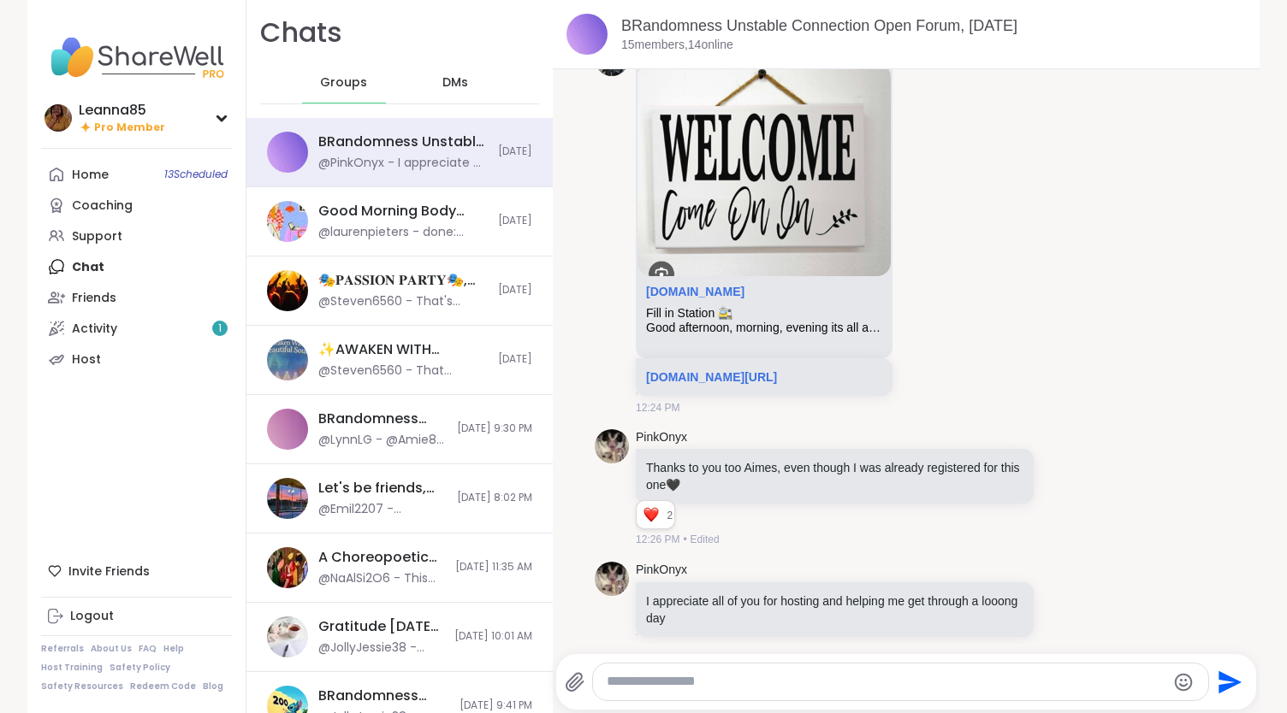
scroll to position [9432, 0]
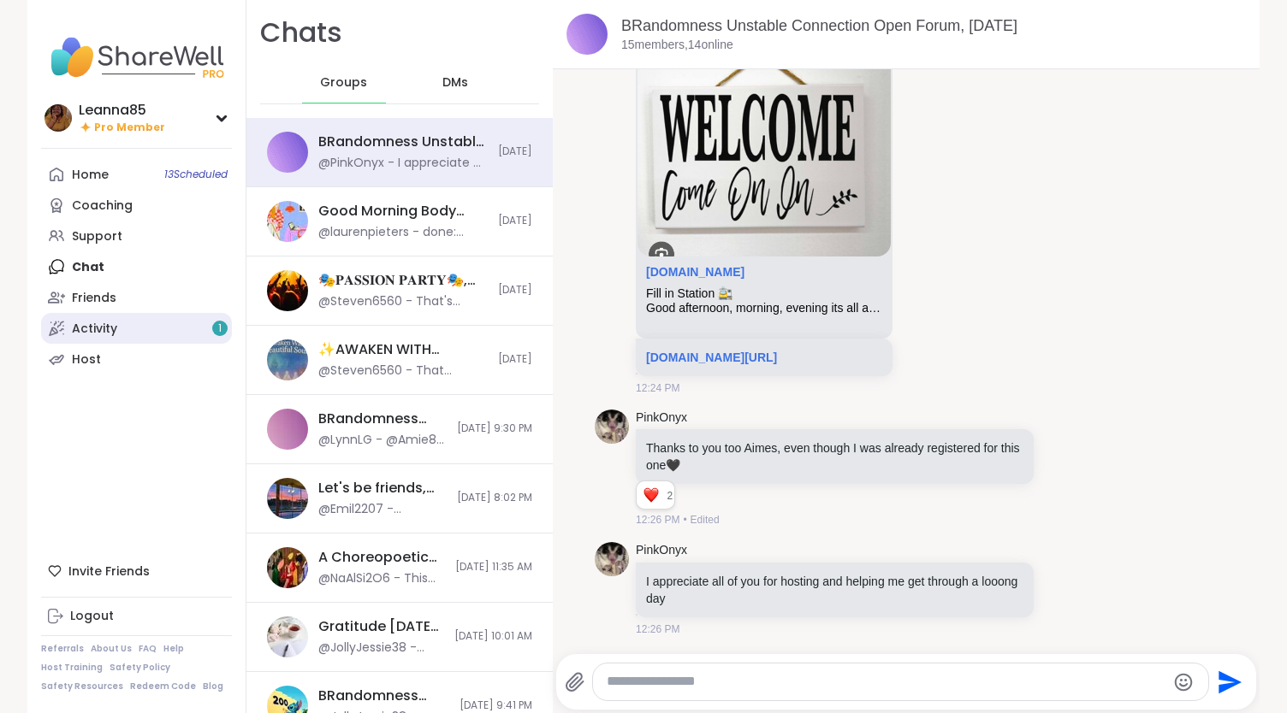
click at [130, 334] on link "Activity 1" at bounding box center [136, 328] width 191 height 31
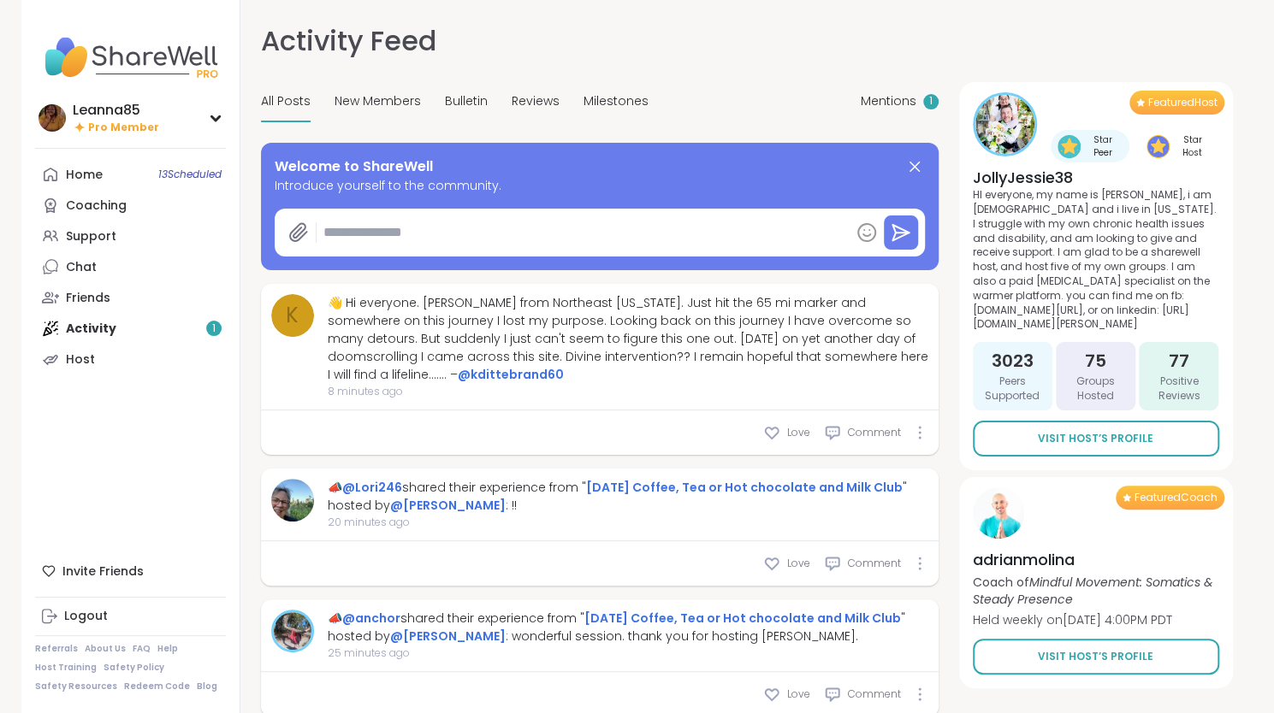
type textarea "*"
click at [873, 104] on span "Mentions" at bounding box center [889, 101] width 56 height 18
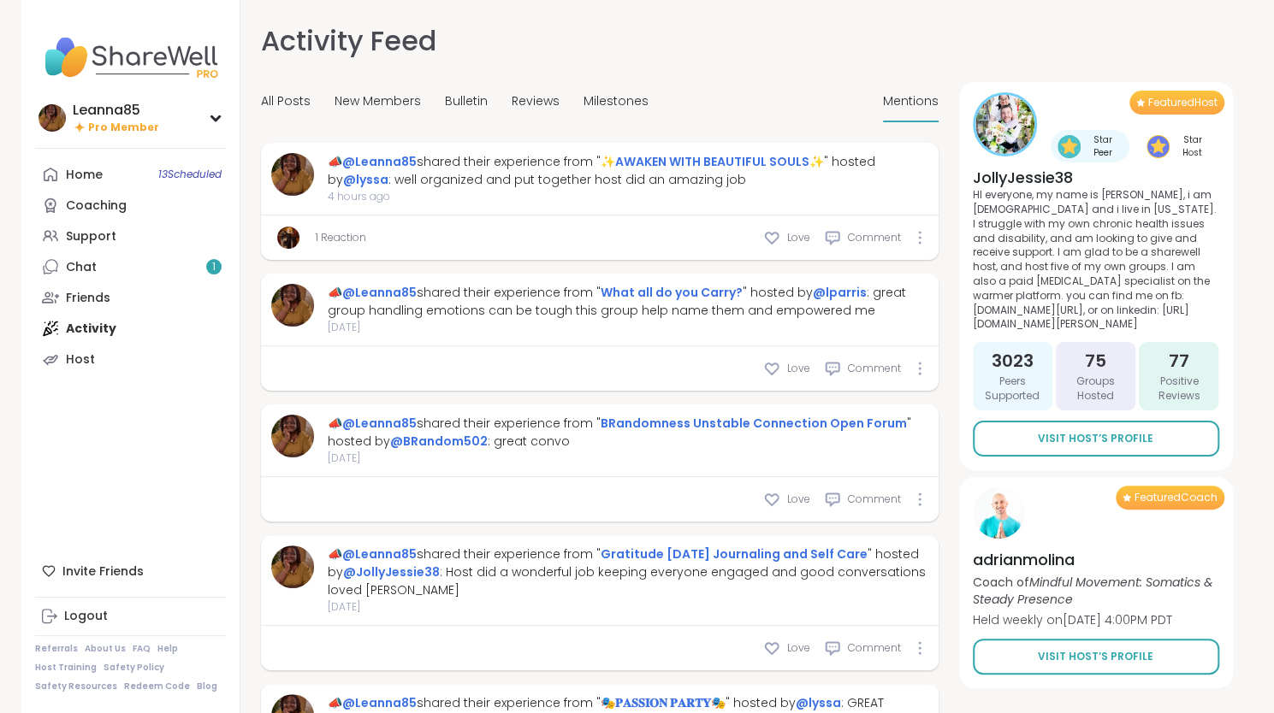
click at [325, 238] on link "1 Reaction" at bounding box center [341, 237] width 50 height 15
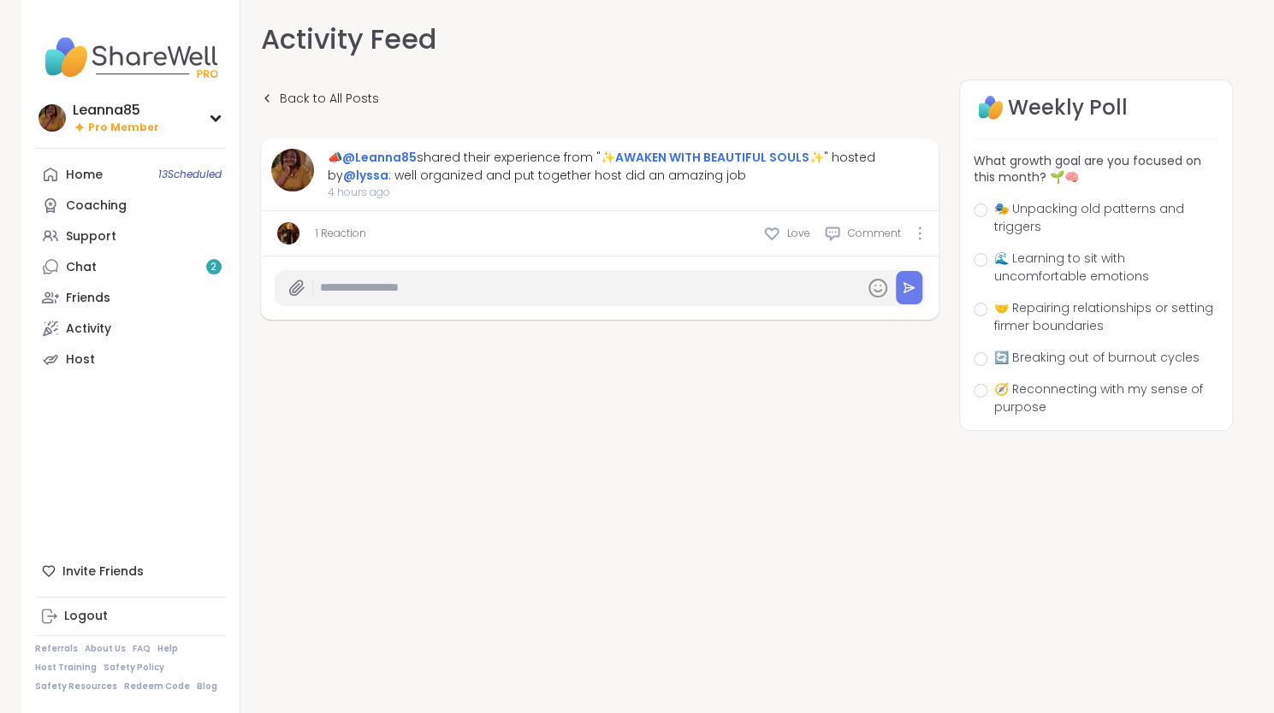
click at [325, 238] on link "1 Reaction" at bounding box center [341, 233] width 50 height 15
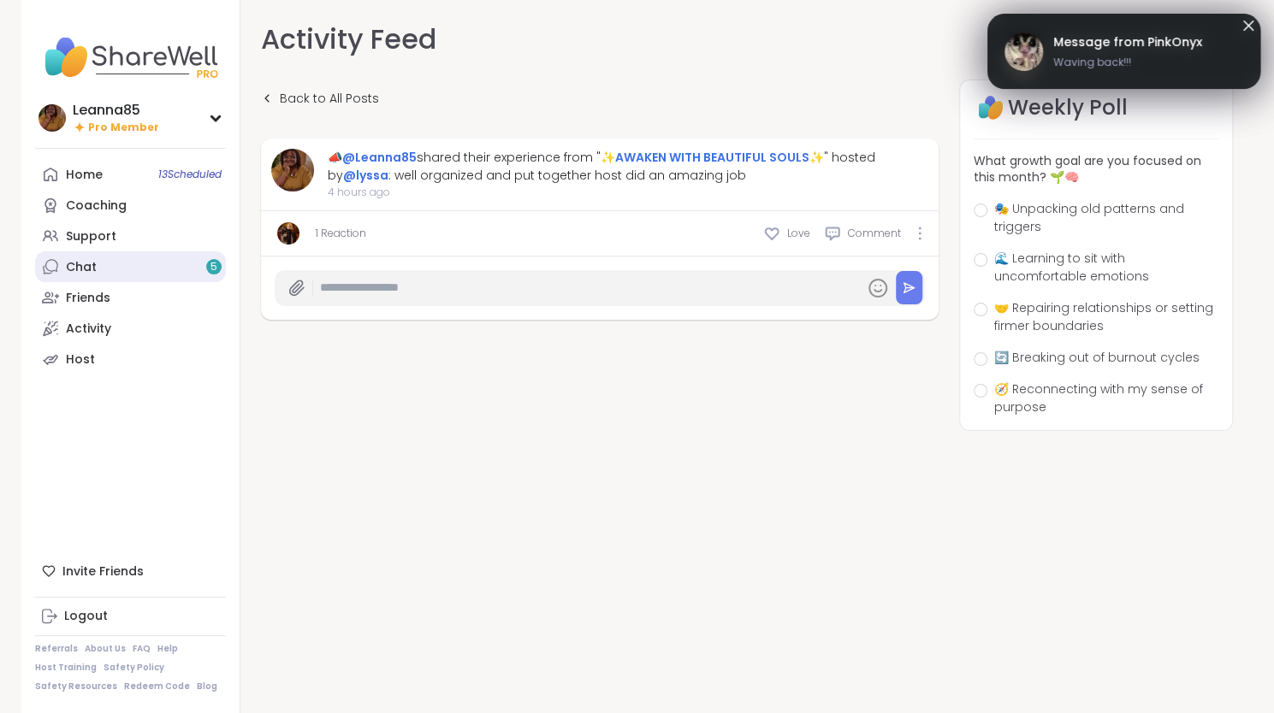
click at [94, 269] on div "Chat 5" at bounding box center [81, 267] width 31 height 17
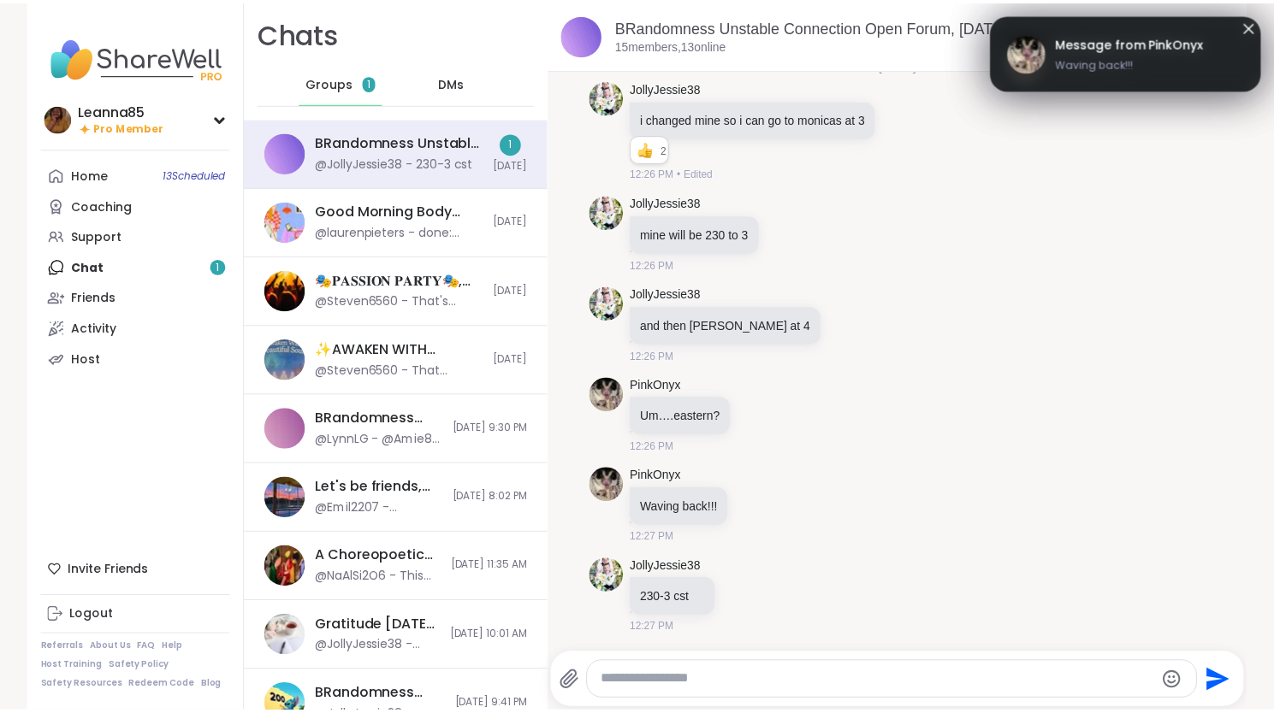
scroll to position [10041, 0]
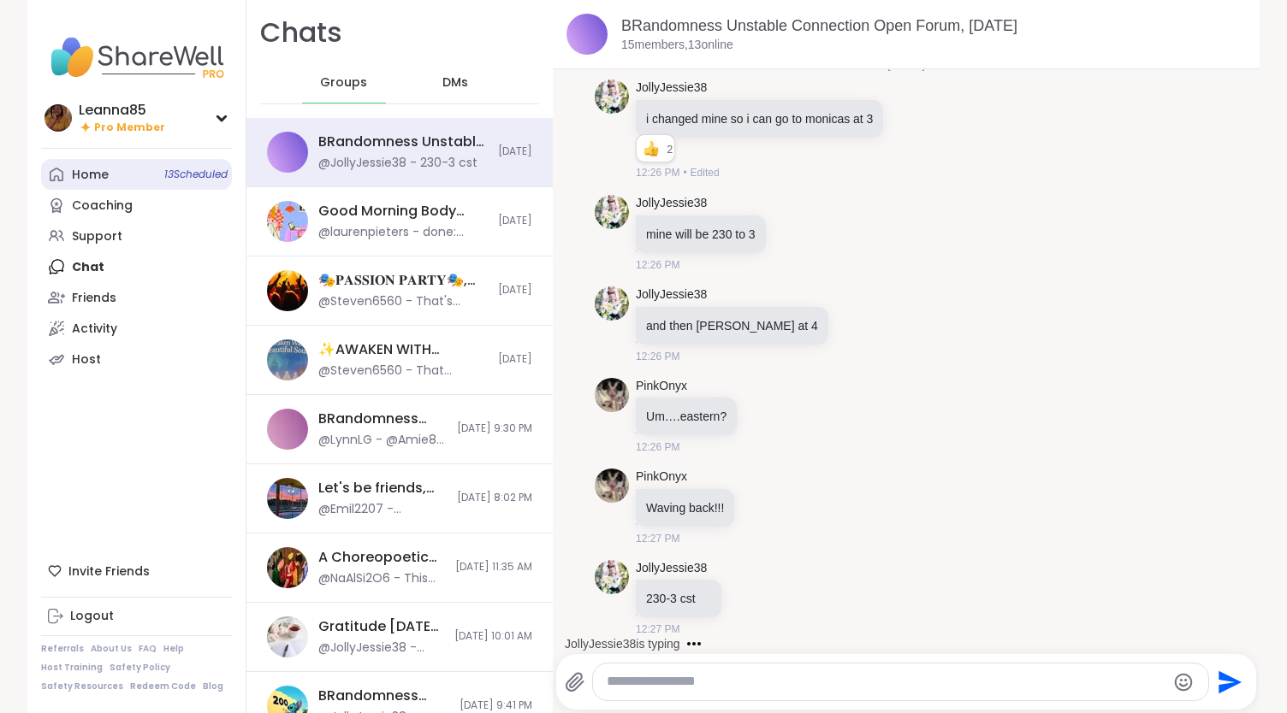
click at [62, 172] on link "Home 13 Scheduled" at bounding box center [136, 174] width 191 height 31
